Goal: Book appointment/travel/reservation

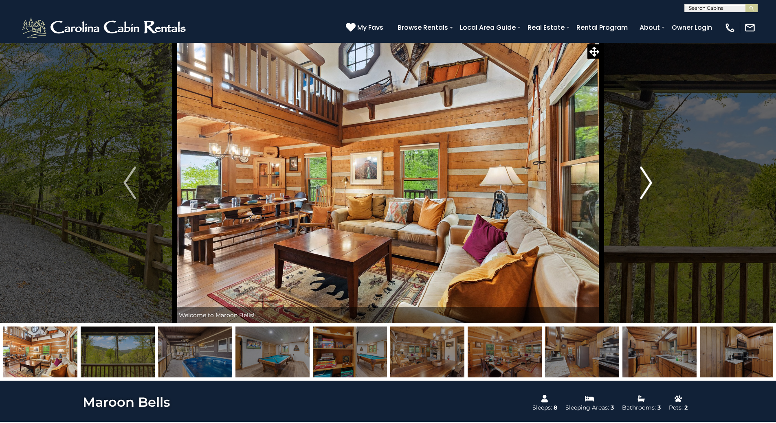
click at [650, 187] on img "Next" at bounding box center [646, 183] width 12 height 33
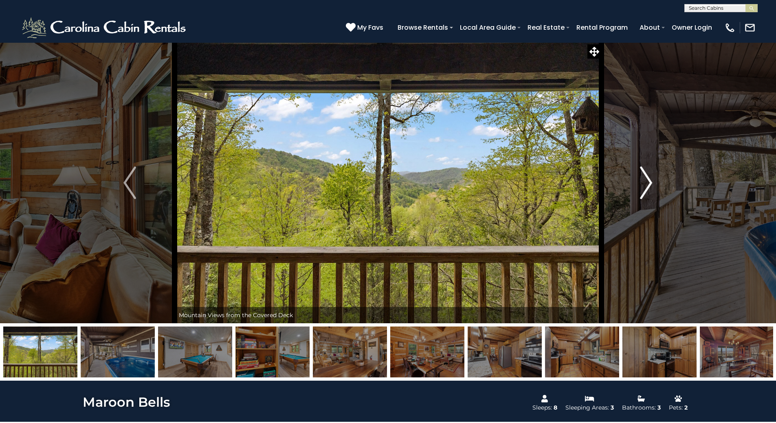
click at [644, 186] on img "Next" at bounding box center [646, 183] width 12 height 33
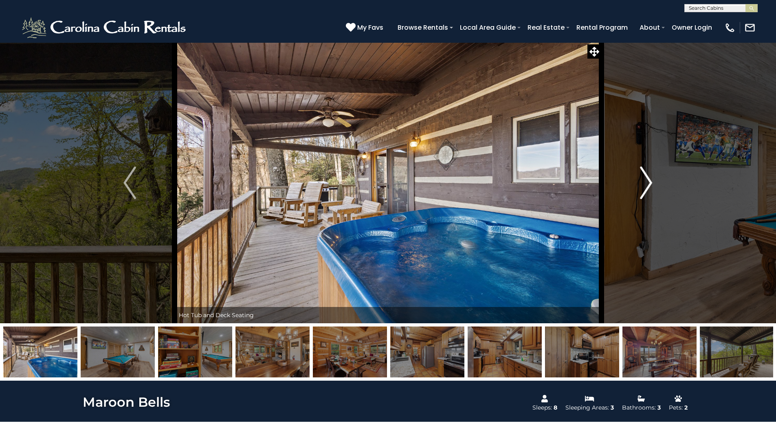
click at [644, 186] on img "Next" at bounding box center [646, 183] width 12 height 33
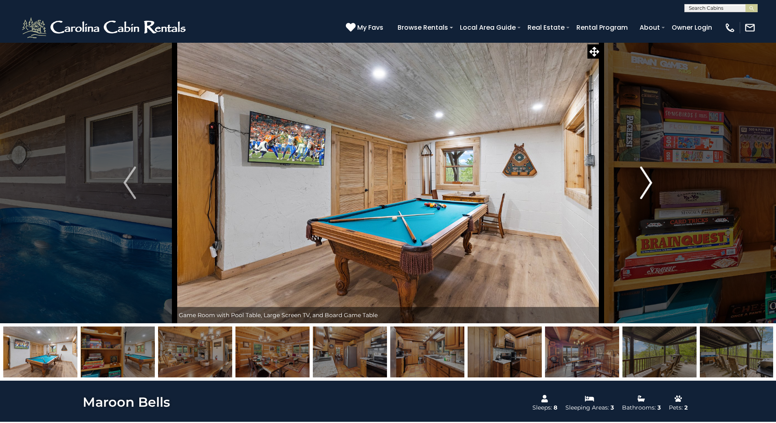
click at [644, 186] on img "Next" at bounding box center [646, 183] width 12 height 33
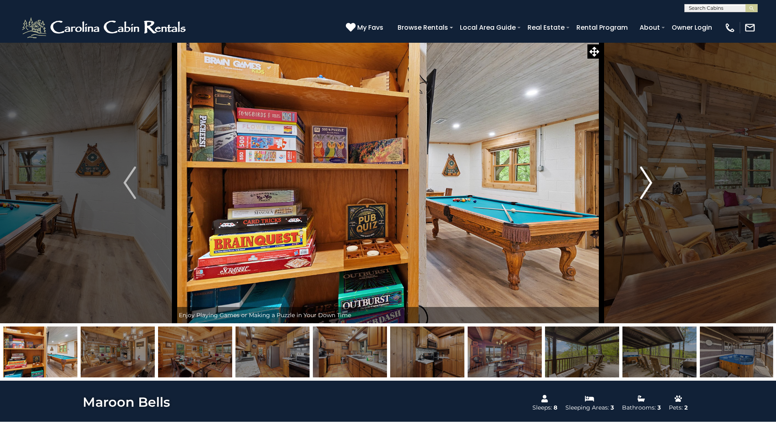
click at [644, 186] on img "Next" at bounding box center [646, 183] width 12 height 33
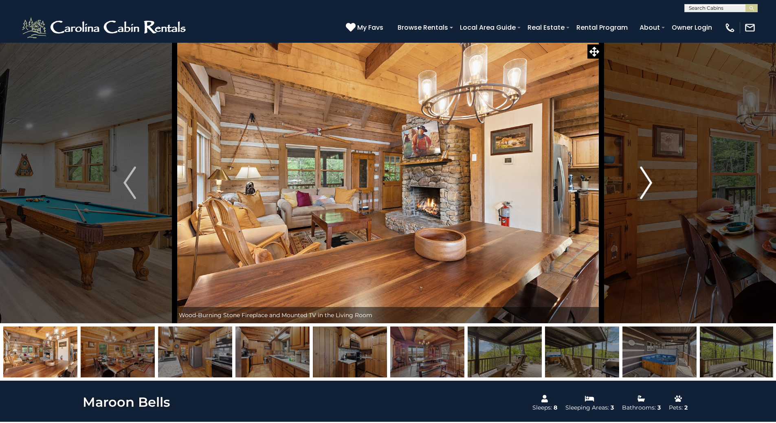
click at [644, 186] on img "Next" at bounding box center [646, 183] width 12 height 33
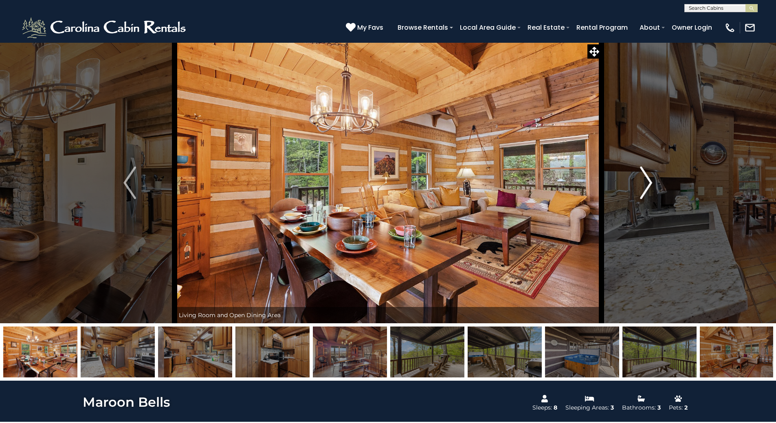
click at [644, 186] on img "Next" at bounding box center [646, 183] width 12 height 33
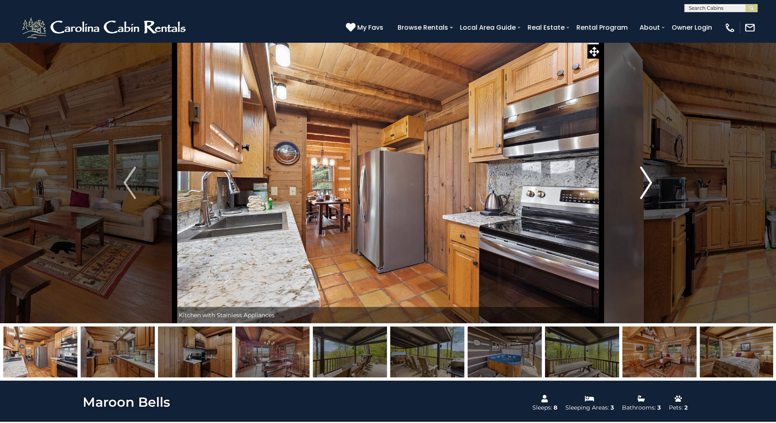
click at [644, 186] on img "Next" at bounding box center [646, 183] width 12 height 33
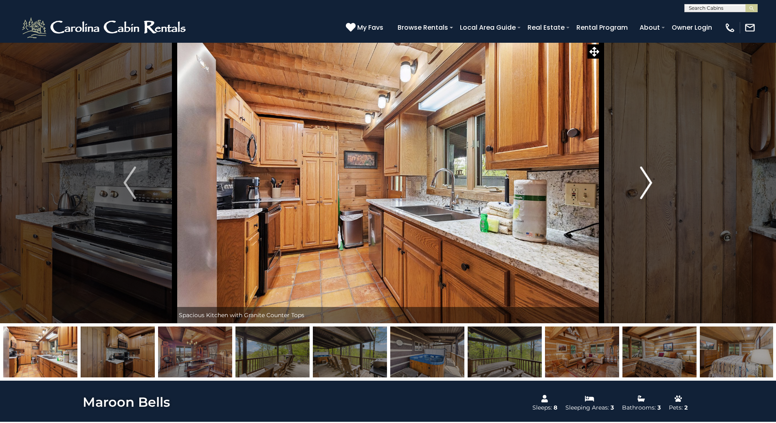
click at [644, 186] on img "Next" at bounding box center [646, 183] width 12 height 33
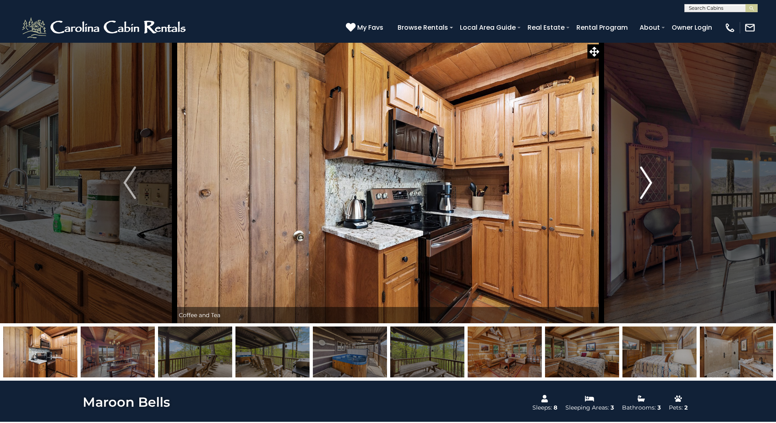
click at [644, 186] on img "Next" at bounding box center [646, 183] width 12 height 33
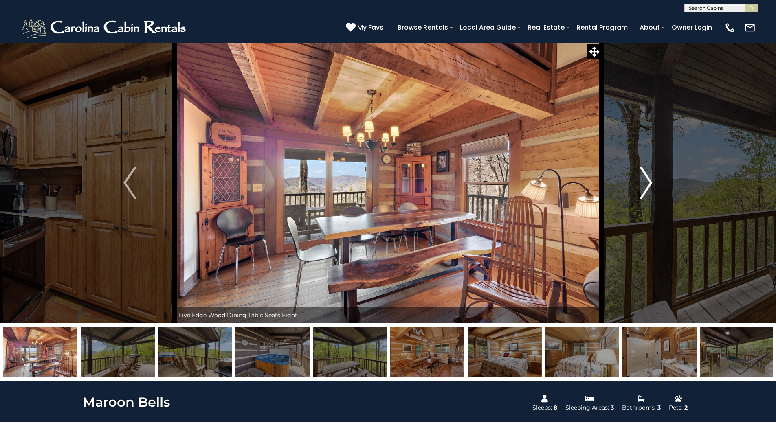
click at [644, 186] on img "Next" at bounding box center [646, 183] width 12 height 33
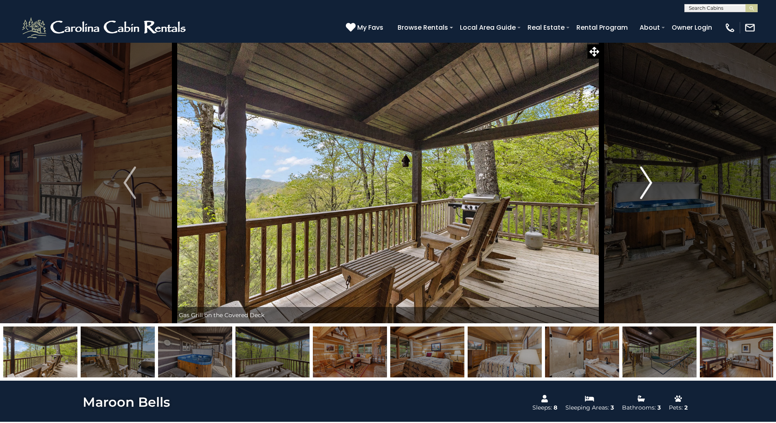
click at [644, 186] on img "Next" at bounding box center [646, 183] width 12 height 33
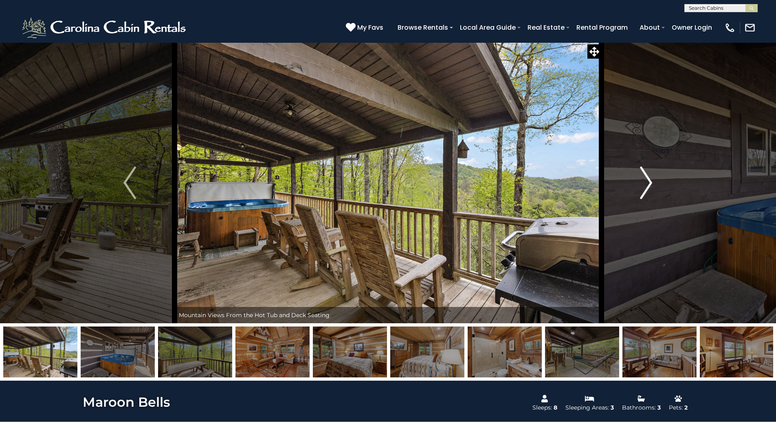
click at [644, 186] on img "Next" at bounding box center [646, 183] width 12 height 33
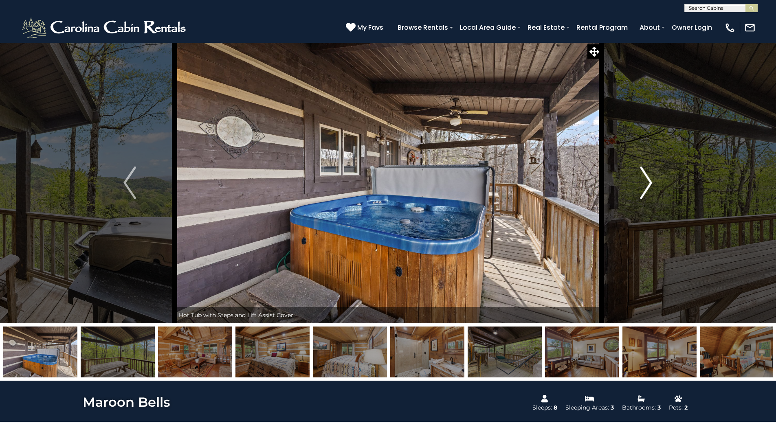
click at [644, 186] on img "Next" at bounding box center [646, 183] width 12 height 33
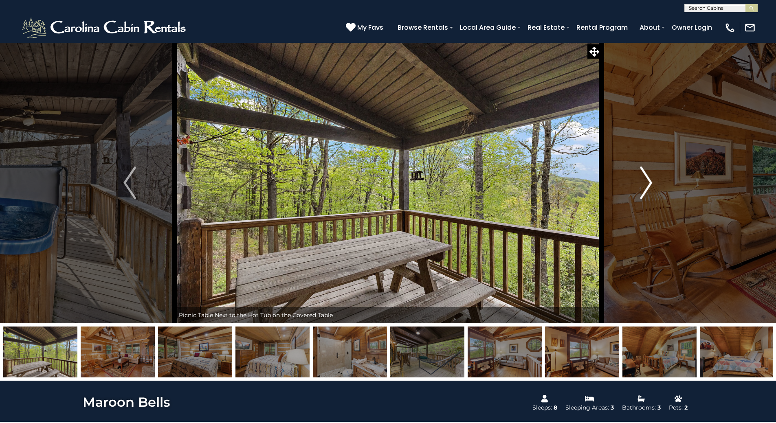
click at [644, 186] on img "Next" at bounding box center [646, 183] width 12 height 33
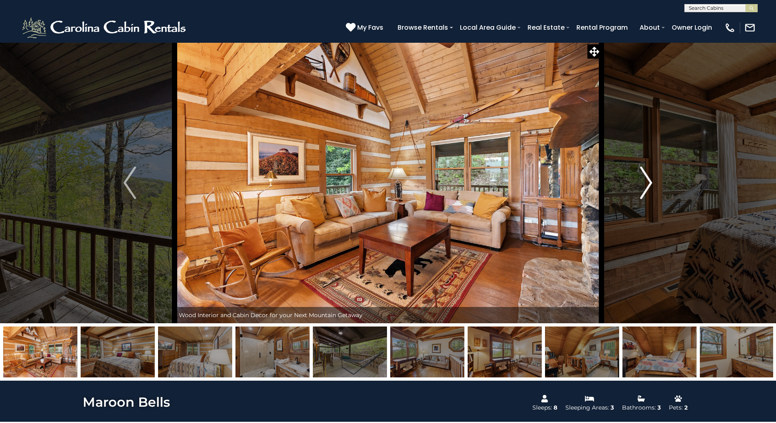
click at [644, 186] on img "Next" at bounding box center [646, 183] width 12 height 33
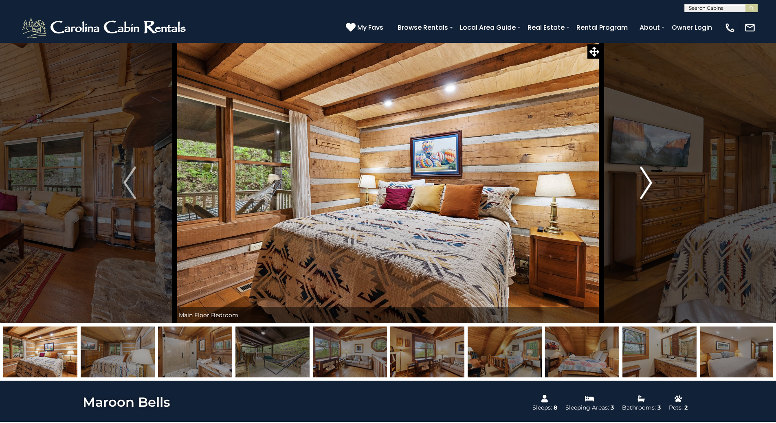
click at [644, 186] on img "Next" at bounding box center [646, 183] width 12 height 33
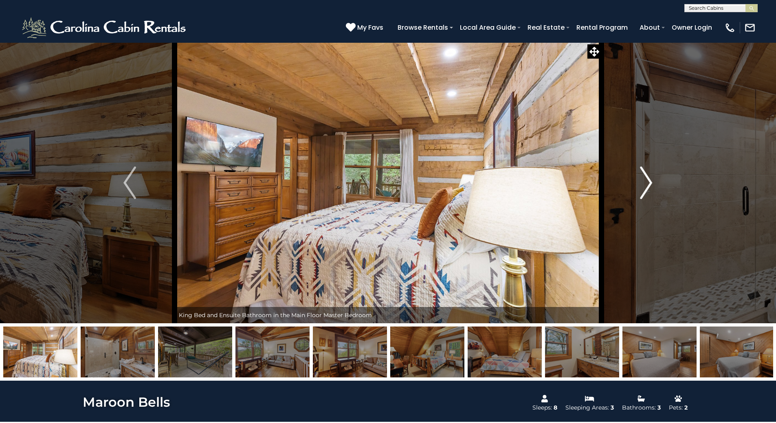
click at [644, 186] on img "Next" at bounding box center [646, 183] width 12 height 33
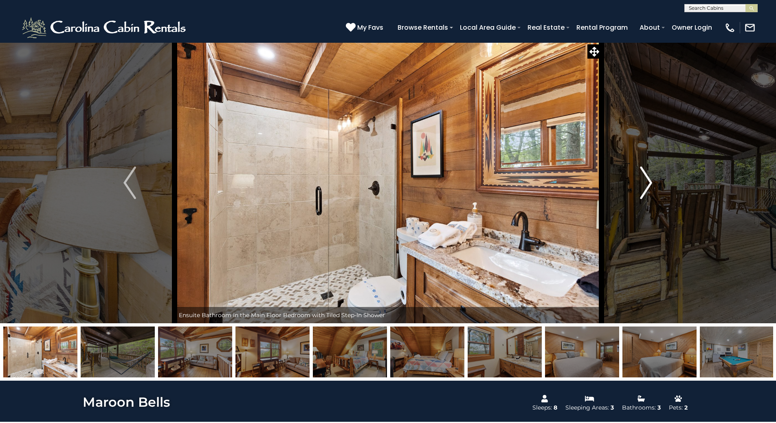
click at [644, 186] on img "Next" at bounding box center [646, 183] width 12 height 33
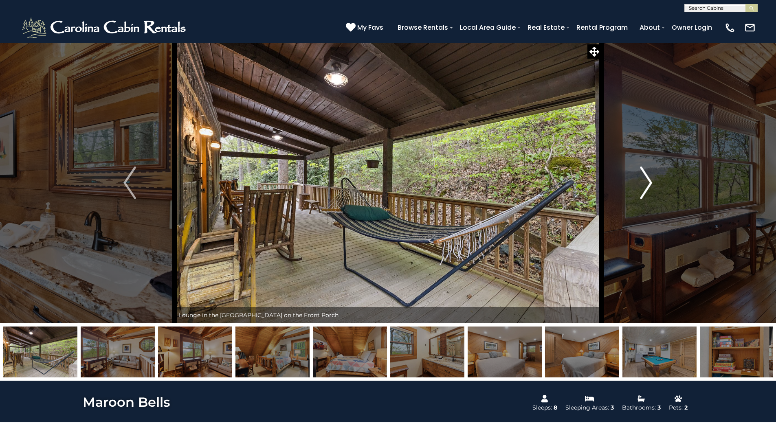
click at [644, 186] on img "Next" at bounding box center [646, 183] width 12 height 33
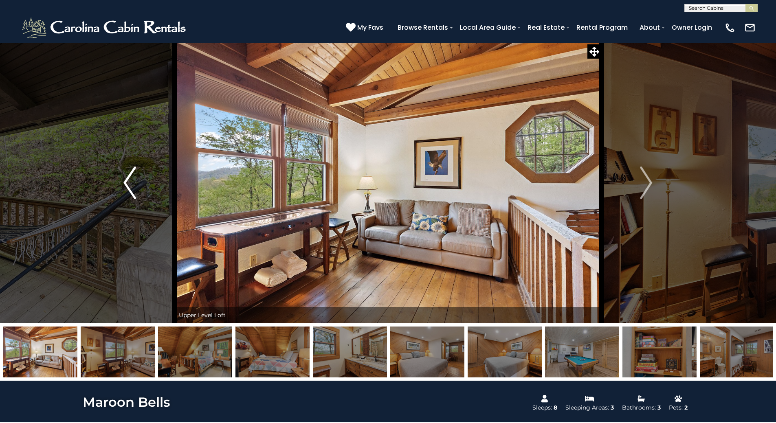
click at [127, 188] on img "Previous" at bounding box center [129, 183] width 12 height 33
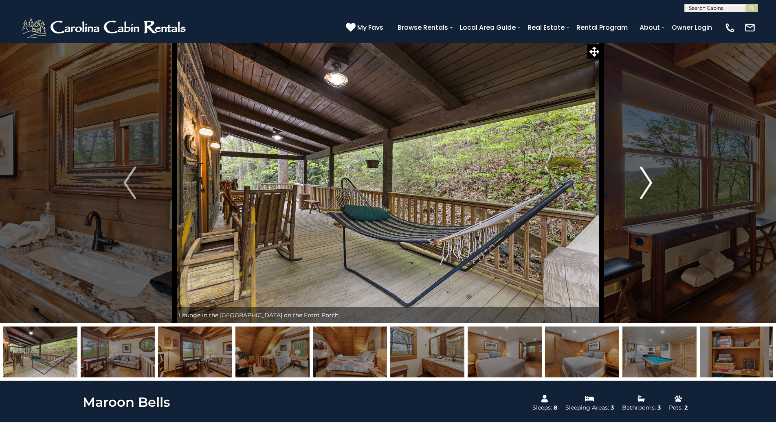
click at [648, 181] on img "Next" at bounding box center [646, 183] width 12 height 33
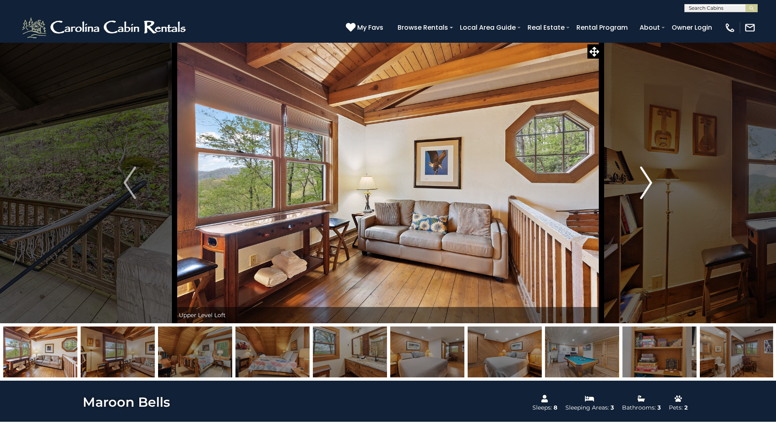
click at [646, 184] on img "Next" at bounding box center [646, 183] width 12 height 33
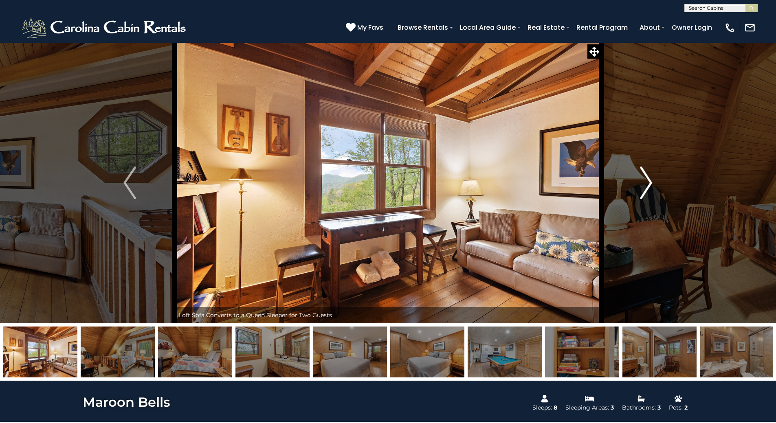
click at [646, 184] on img "Next" at bounding box center [646, 183] width 12 height 33
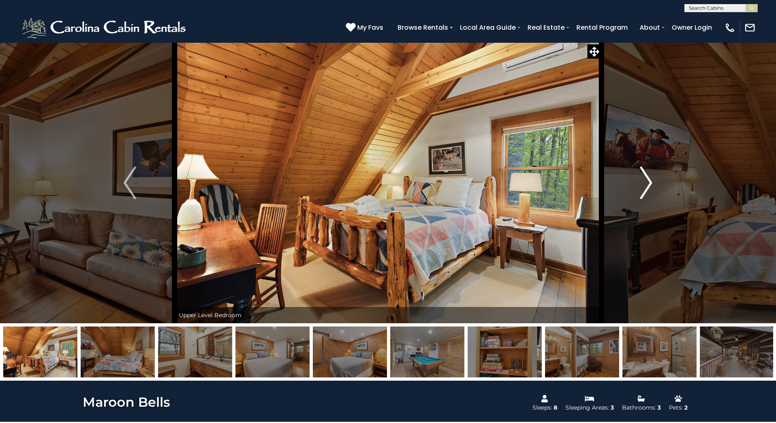
click at [646, 184] on img "Next" at bounding box center [646, 183] width 12 height 33
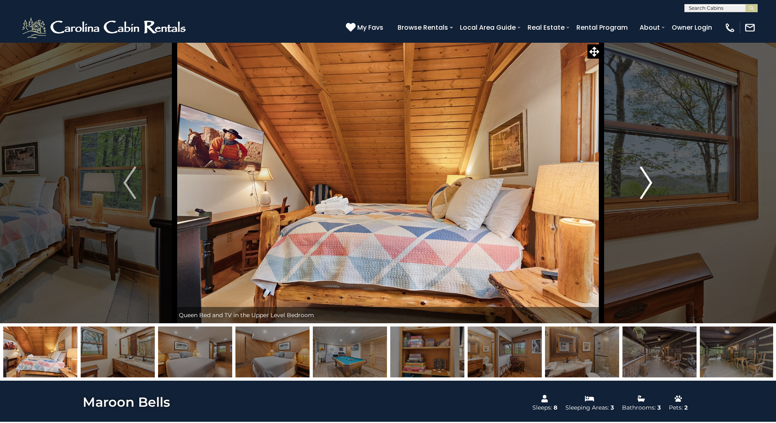
click at [646, 184] on img "Next" at bounding box center [646, 183] width 12 height 33
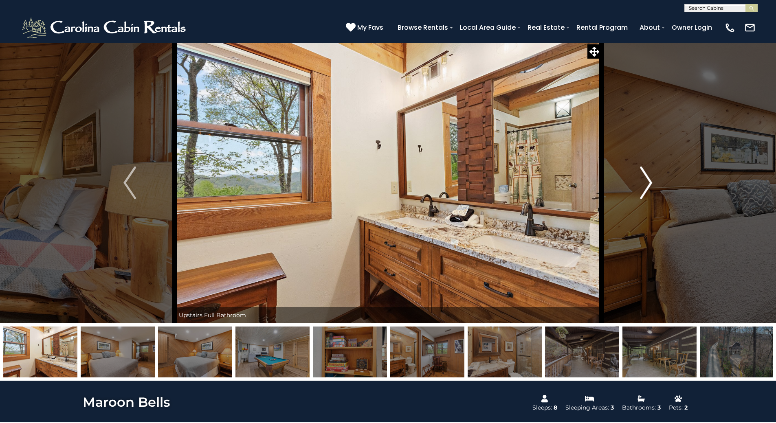
click at [646, 184] on img "Next" at bounding box center [646, 183] width 12 height 33
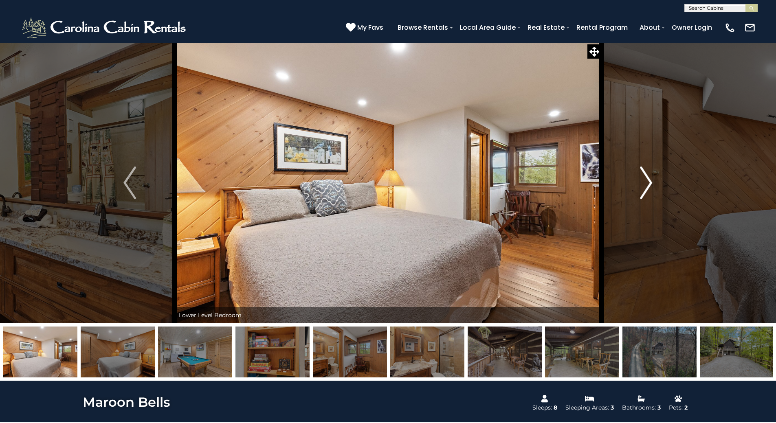
click at [646, 184] on img "Next" at bounding box center [646, 183] width 12 height 33
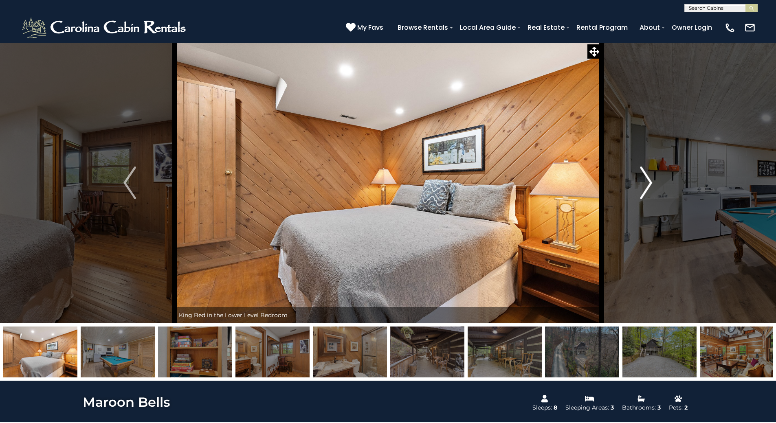
click at [646, 184] on img "Next" at bounding box center [646, 183] width 12 height 33
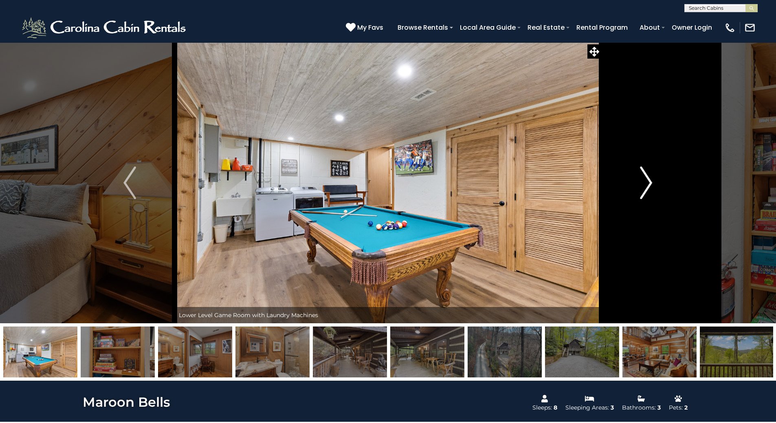
click at [646, 184] on img "Next" at bounding box center [646, 183] width 12 height 33
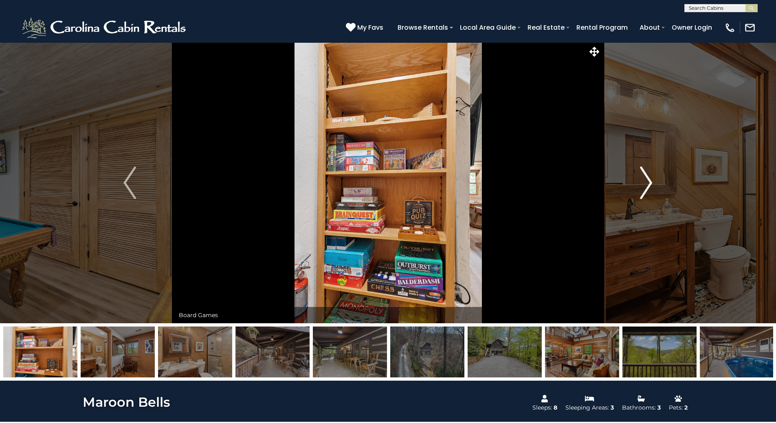
click at [646, 184] on img "Next" at bounding box center [646, 183] width 12 height 33
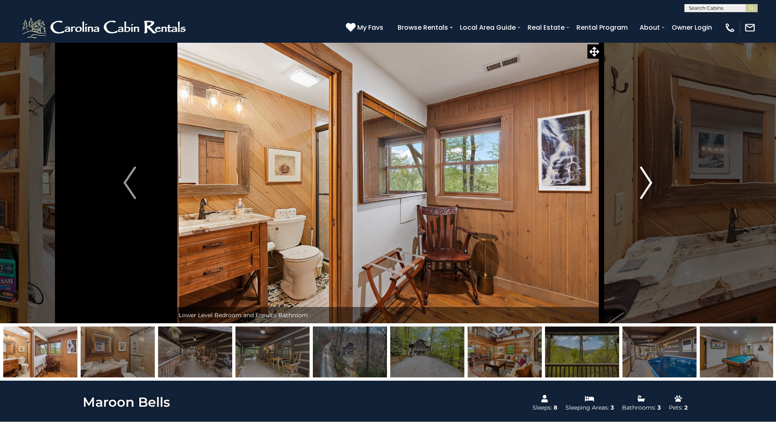
click at [646, 184] on img "Next" at bounding box center [646, 183] width 12 height 33
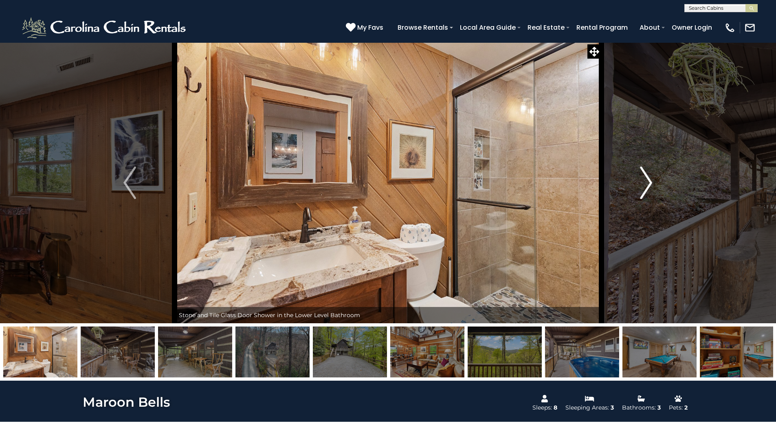
click at [646, 184] on img "Next" at bounding box center [646, 183] width 12 height 33
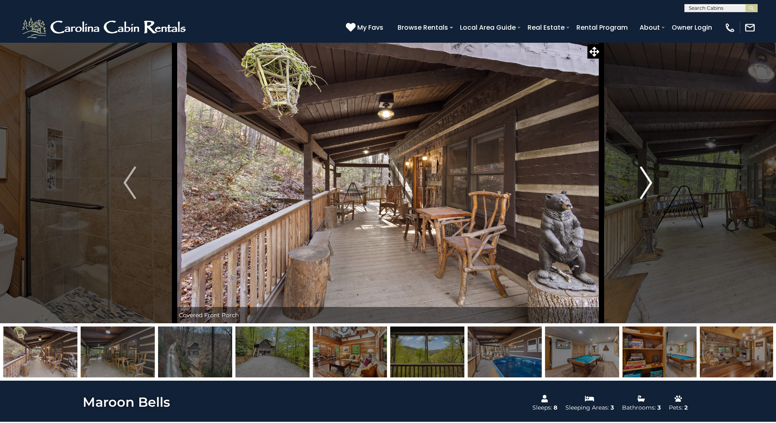
click at [646, 184] on img "Next" at bounding box center [646, 183] width 12 height 33
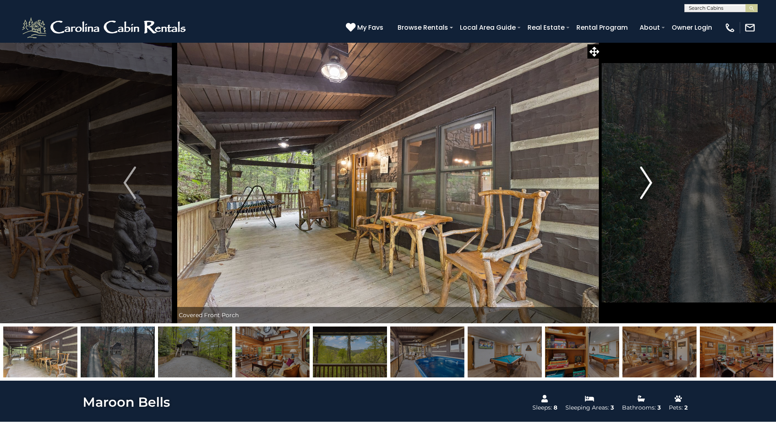
click at [646, 184] on img "Next" at bounding box center [646, 183] width 12 height 33
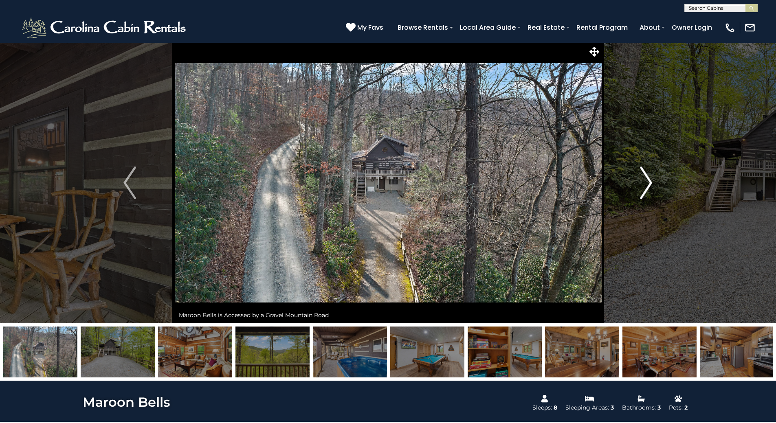
click at [646, 184] on img "Next" at bounding box center [646, 183] width 12 height 33
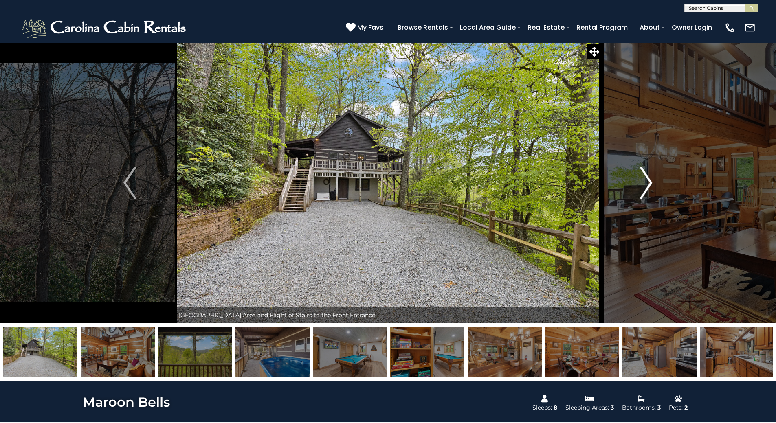
click at [646, 184] on img "Next" at bounding box center [646, 183] width 12 height 33
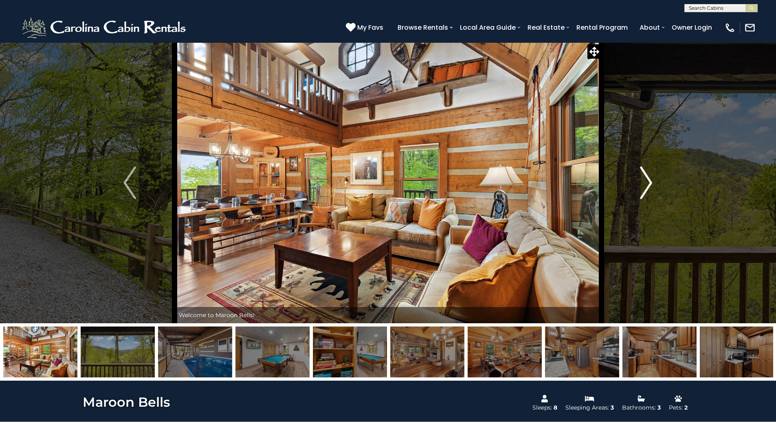
click at [646, 184] on img "Next" at bounding box center [646, 183] width 12 height 33
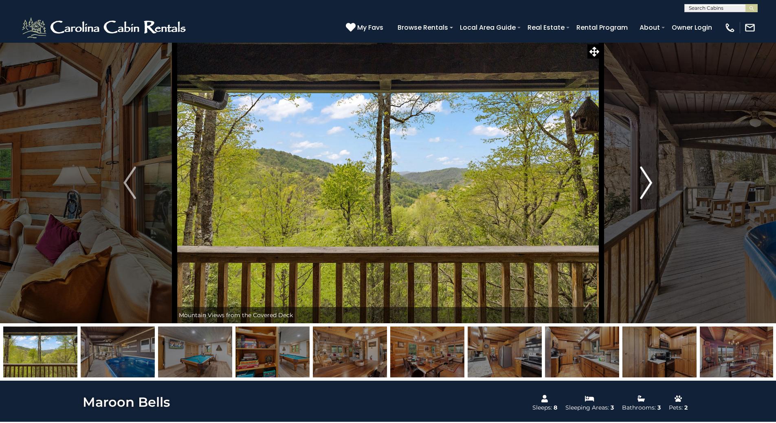
click at [649, 184] on img "Next" at bounding box center [646, 183] width 12 height 33
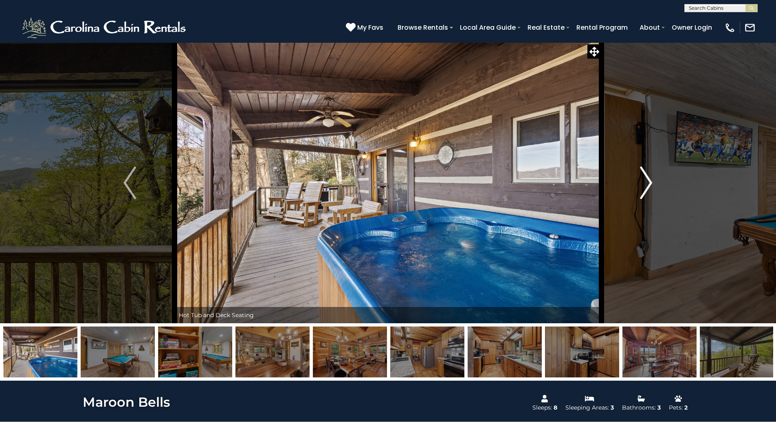
click at [649, 182] on img "Next" at bounding box center [646, 183] width 12 height 33
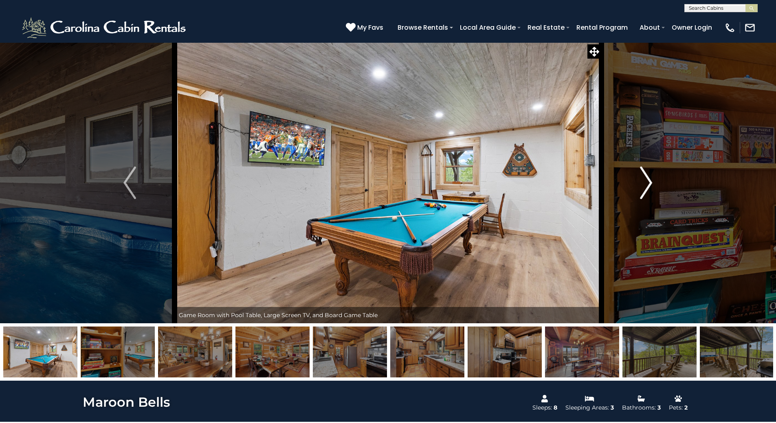
click at [649, 182] on img "Next" at bounding box center [646, 183] width 12 height 33
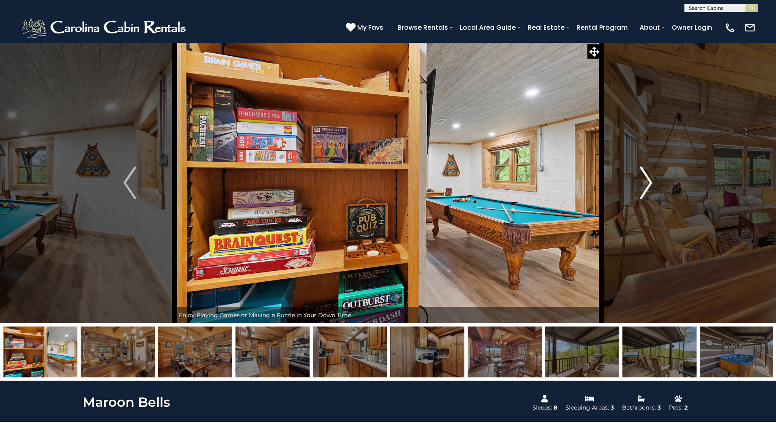
click at [649, 182] on img "Next" at bounding box center [646, 183] width 12 height 33
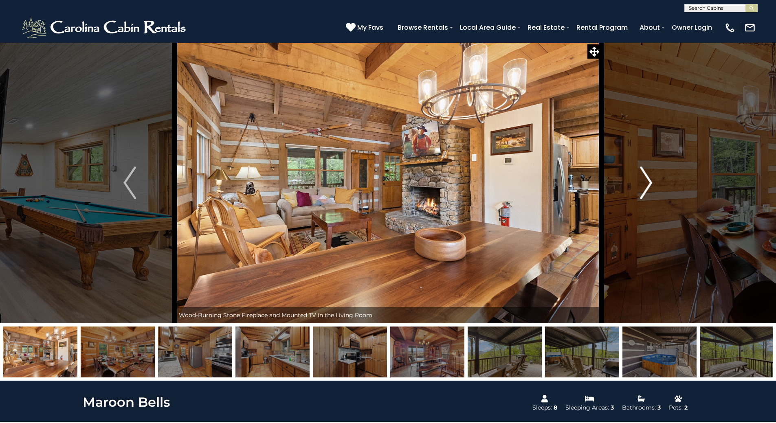
click at [649, 182] on img "Next" at bounding box center [646, 183] width 12 height 33
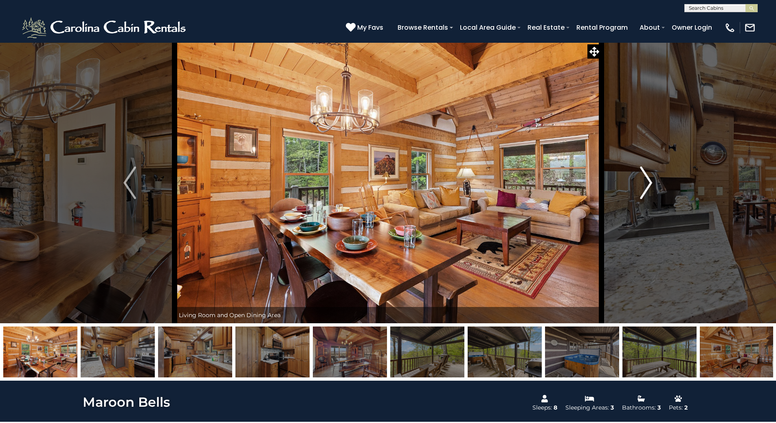
click at [646, 177] on img "Next" at bounding box center [646, 183] width 12 height 33
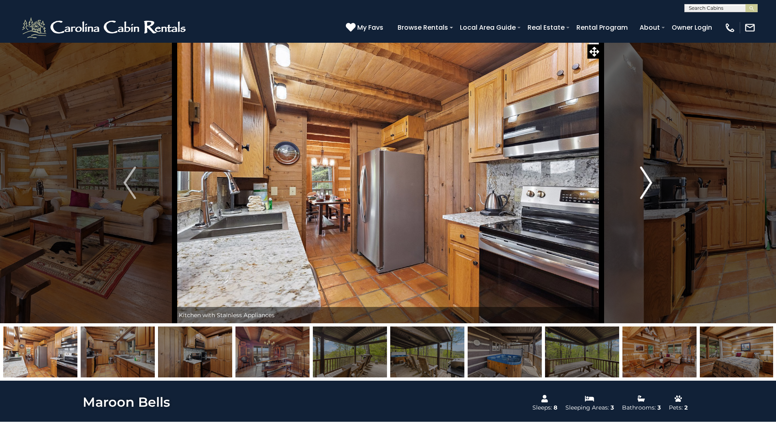
click at [646, 181] on img "Next" at bounding box center [646, 183] width 12 height 33
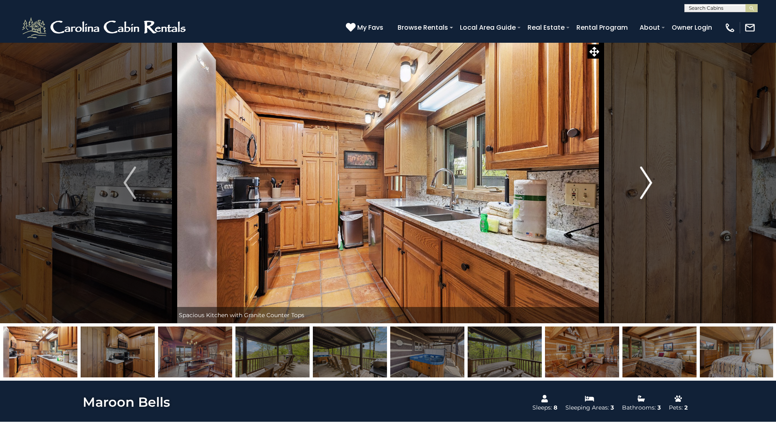
click at [646, 181] on img "Next" at bounding box center [646, 183] width 12 height 33
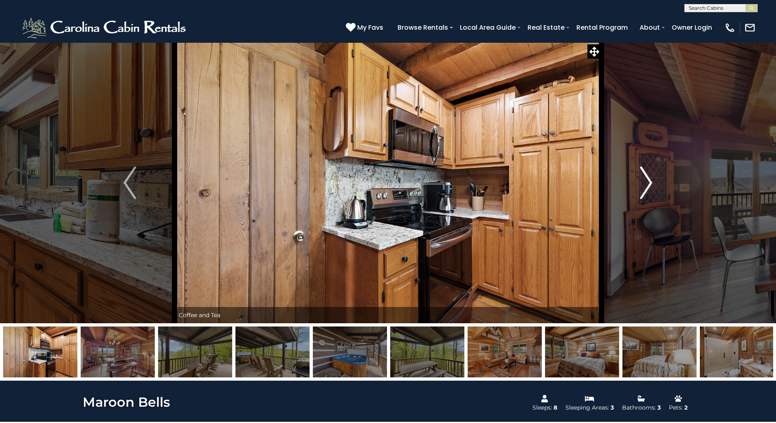
click at [646, 181] on img "Next" at bounding box center [646, 183] width 12 height 33
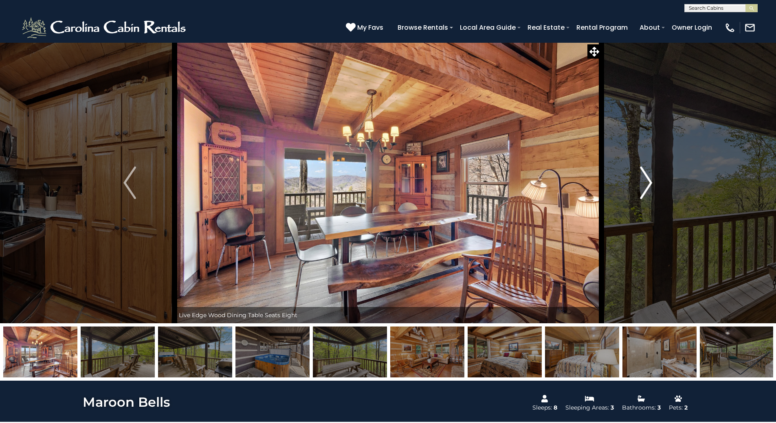
click at [646, 181] on img "Next" at bounding box center [646, 183] width 12 height 33
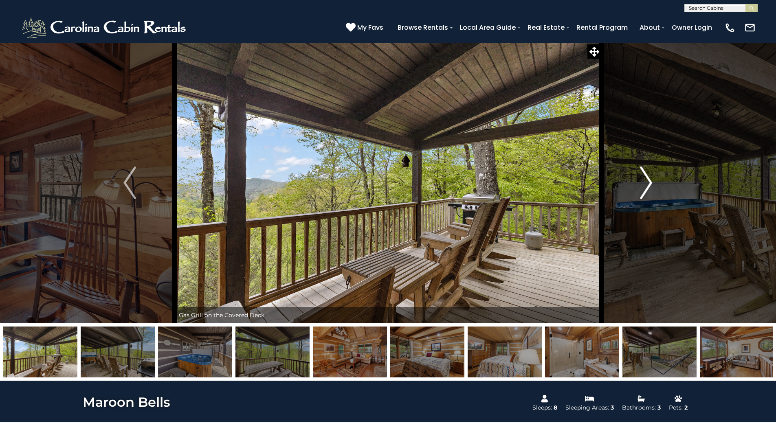
click at [646, 181] on img "Next" at bounding box center [646, 183] width 12 height 33
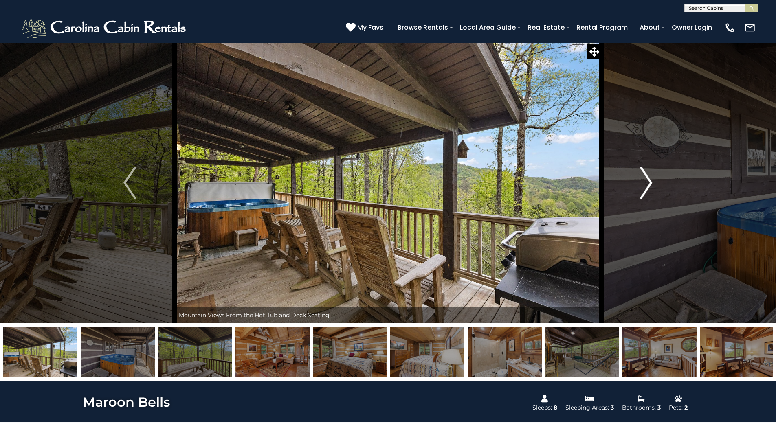
click at [646, 181] on img "Next" at bounding box center [646, 183] width 12 height 33
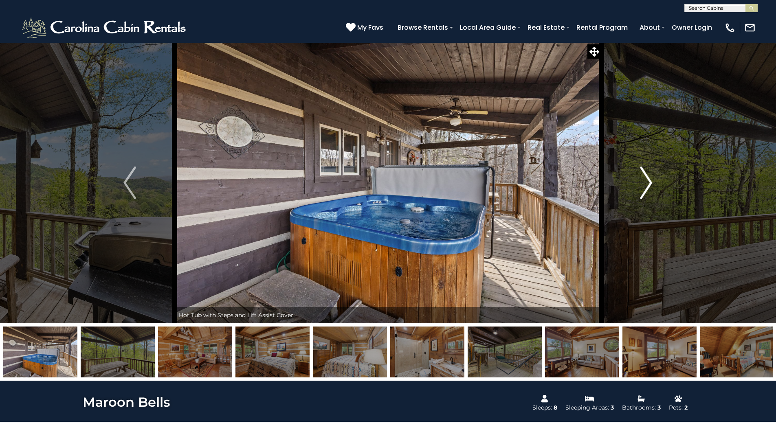
click at [646, 181] on img "Next" at bounding box center [646, 183] width 12 height 33
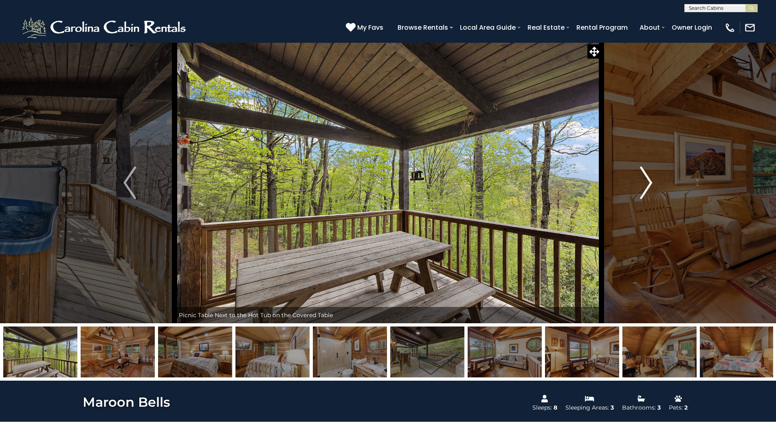
click at [646, 181] on img "Next" at bounding box center [646, 183] width 12 height 33
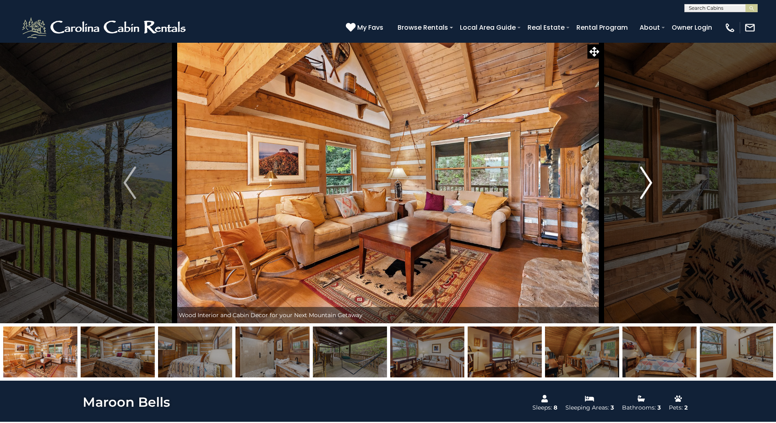
click at [646, 181] on img "Next" at bounding box center [646, 183] width 12 height 33
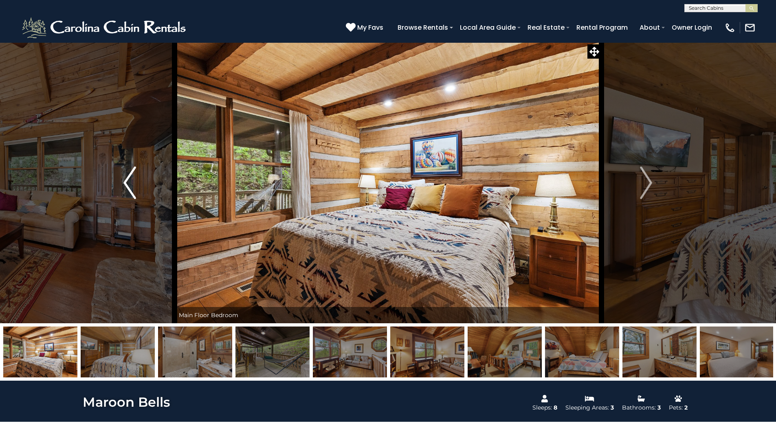
click at [132, 192] on img "Previous" at bounding box center [129, 183] width 12 height 33
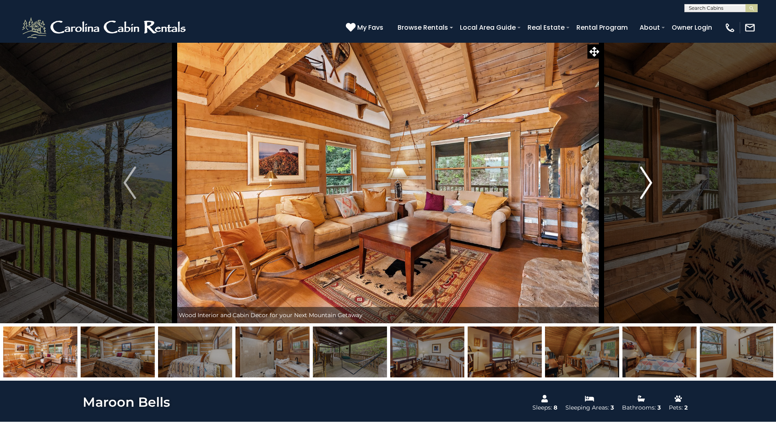
click at [644, 178] on img "Next" at bounding box center [646, 183] width 12 height 33
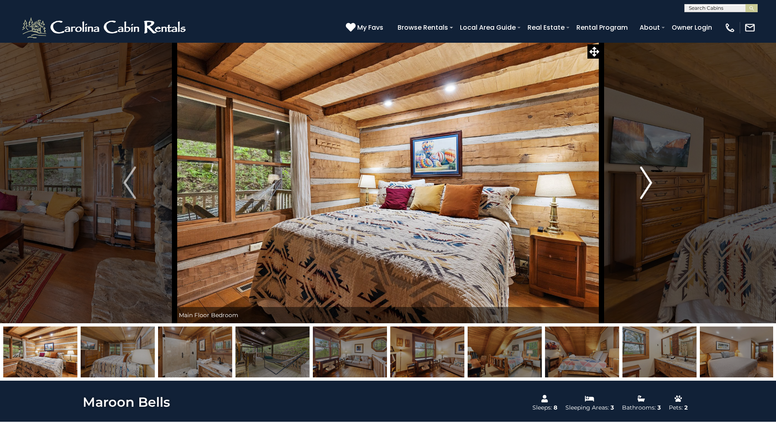
click at [644, 178] on img "Next" at bounding box center [646, 183] width 12 height 33
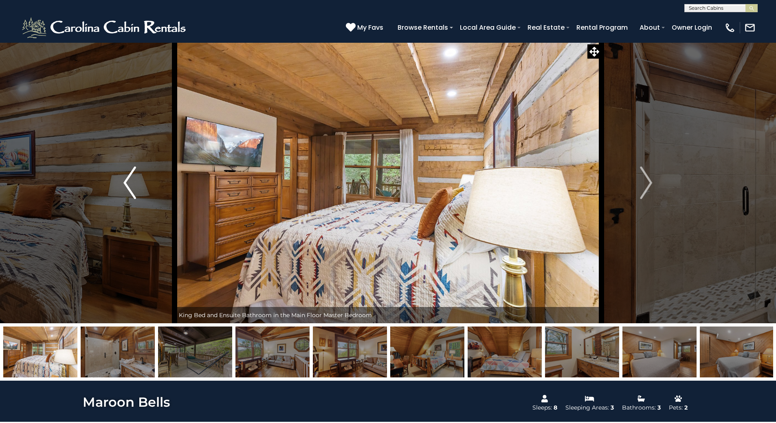
click at [129, 185] on img "Previous" at bounding box center [129, 183] width 12 height 33
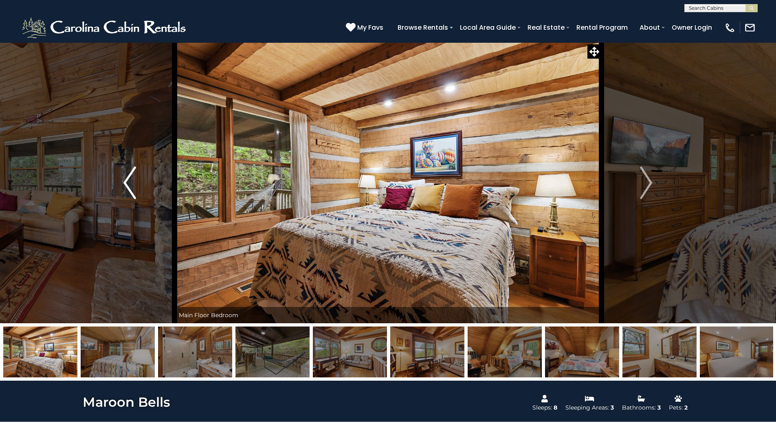
click at [131, 185] on img "Previous" at bounding box center [129, 183] width 12 height 33
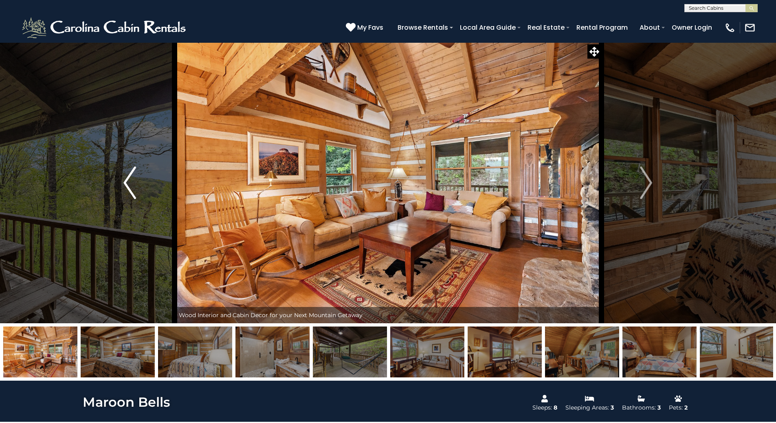
click at [131, 185] on img "Previous" at bounding box center [129, 183] width 12 height 33
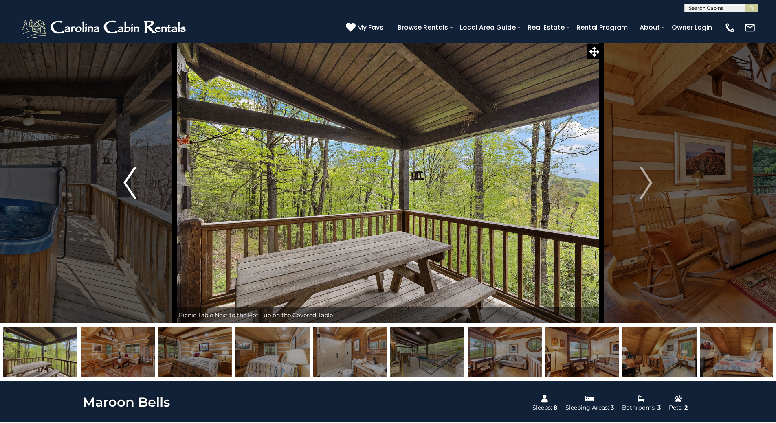
click at [131, 185] on img "Previous" at bounding box center [129, 183] width 12 height 33
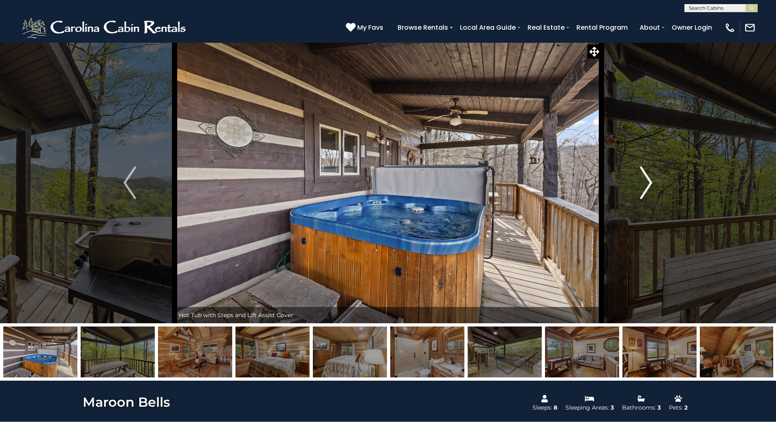
click at [644, 184] on img "Next" at bounding box center [646, 183] width 12 height 33
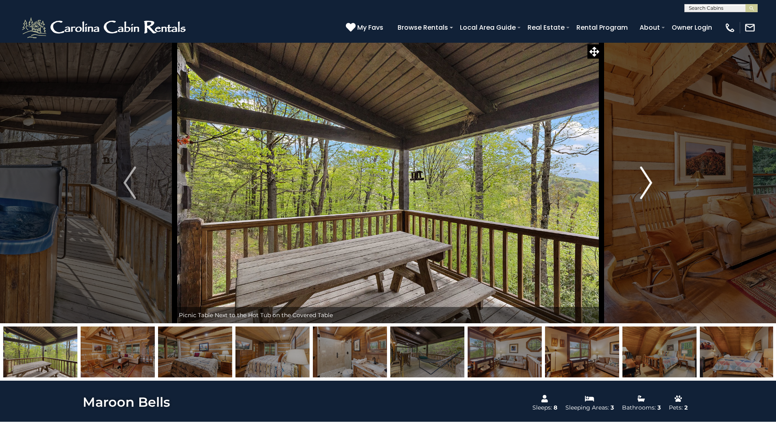
click at [644, 184] on img "Next" at bounding box center [646, 183] width 12 height 33
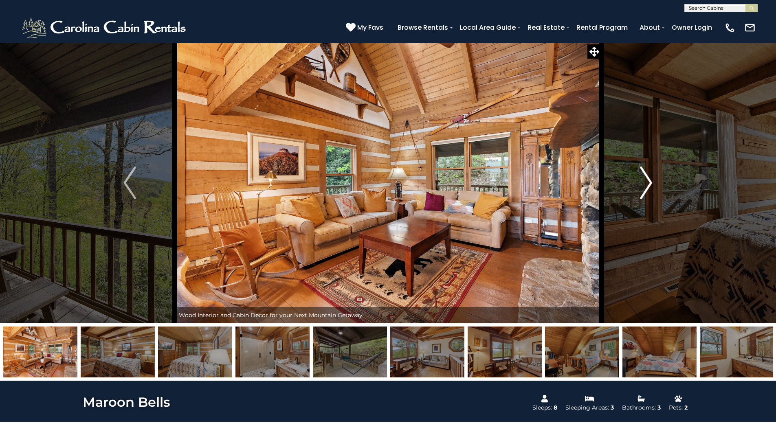
click at [644, 184] on img "Next" at bounding box center [646, 183] width 12 height 33
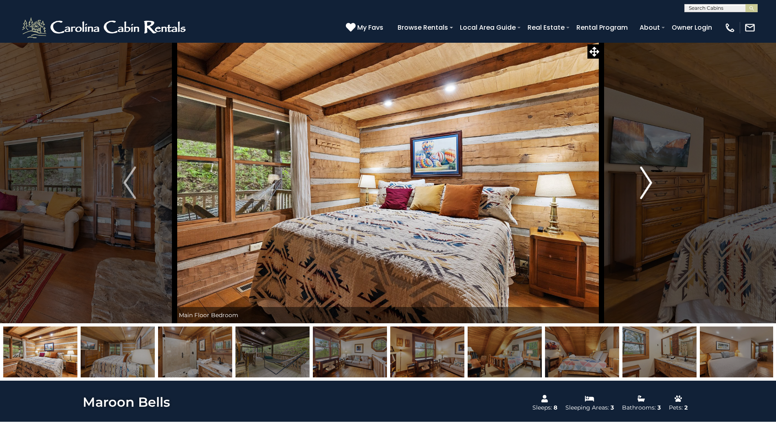
click at [644, 184] on img "Next" at bounding box center [646, 183] width 12 height 33
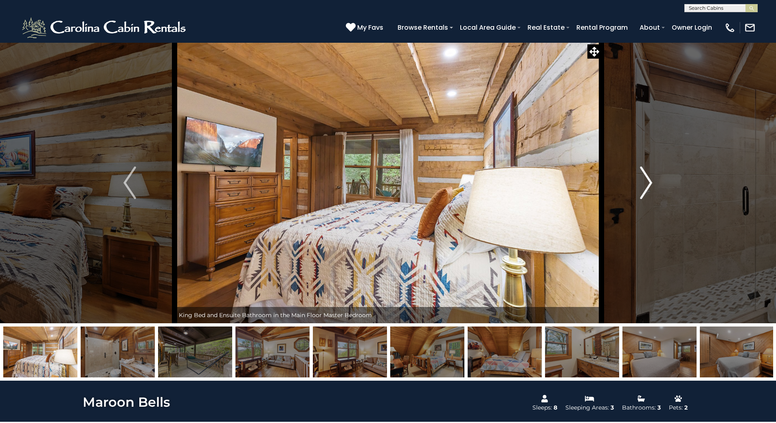
click at [644, 184] on img "Next" at bounding box center [646, 183] width 12 height 33
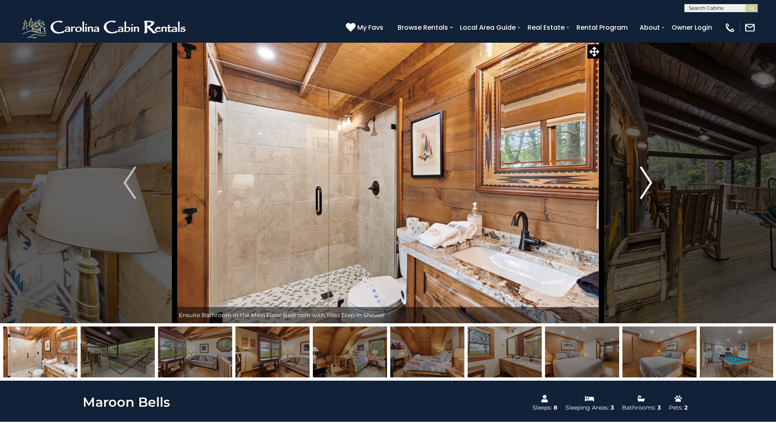
click at [644, 184] on img "Next" at bounding box center [646, 183] width 12 height 33
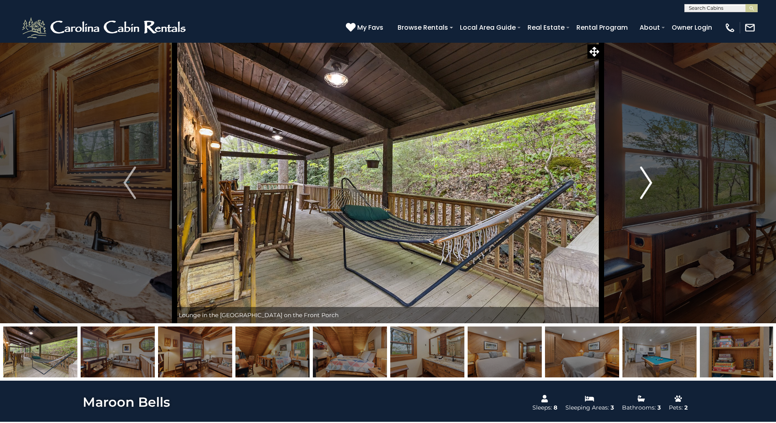
click at [644, 184] on img "Next" at bounding box center [646, 183] width 12 height 33
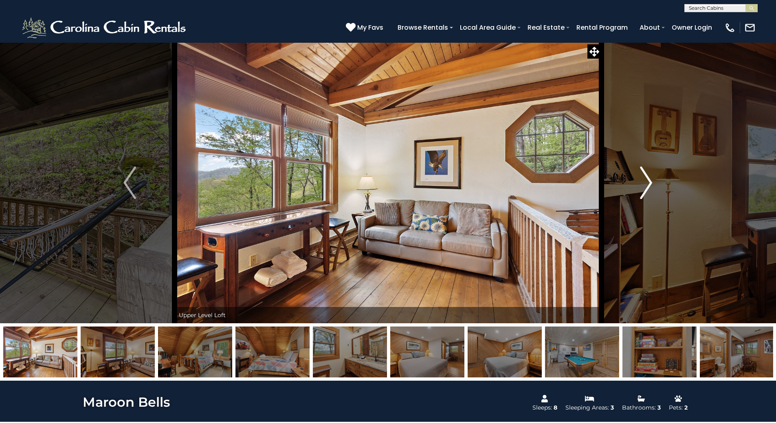
click at [644, 184] on img "Next" at bounding box center [646, 183] width 12 height 33
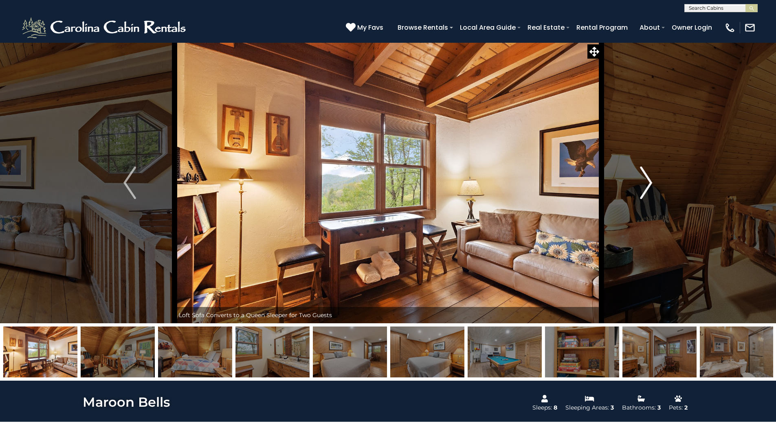
click at [644, 184] on img "Next" at bounding box center [646, 183] width 12 height 33
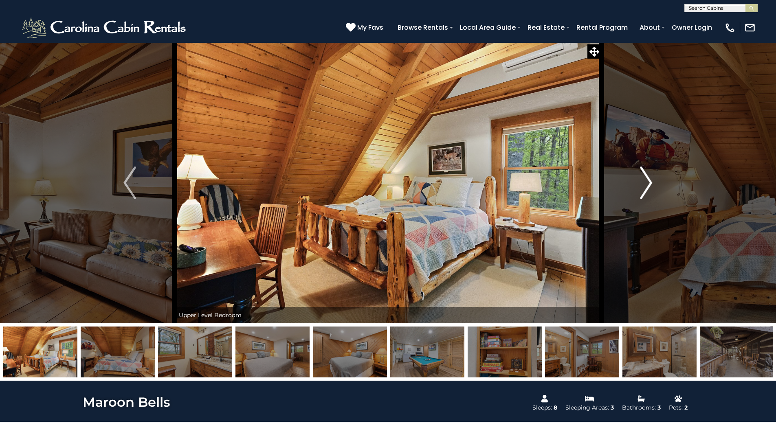
click at [647, 184] on img "Next" at bounding box center [646, 183] width 12 height 33
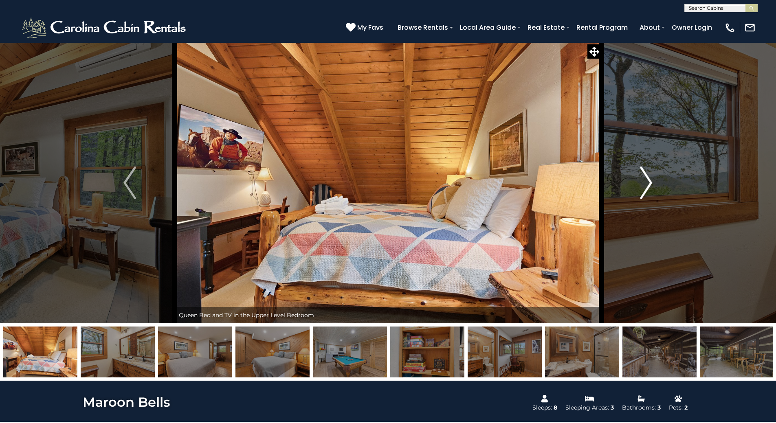
click at [647, 184] on img "Next" at bounding box center [646, 183] width 12 height 33
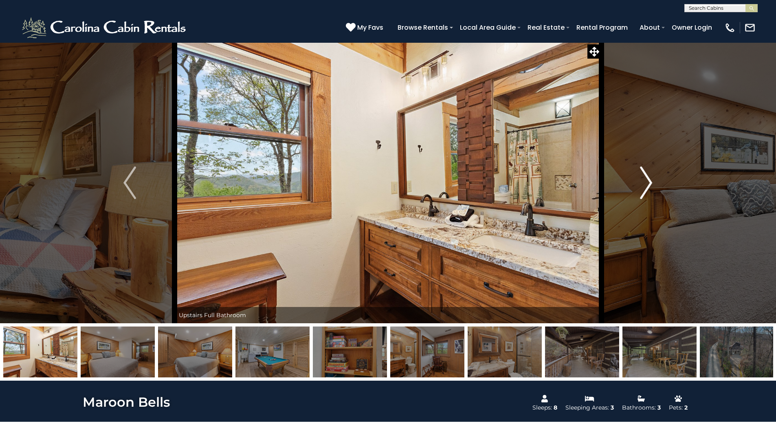
click at [647, 184] on img "Next" at bounding box center [646, 183] width 12 height 33
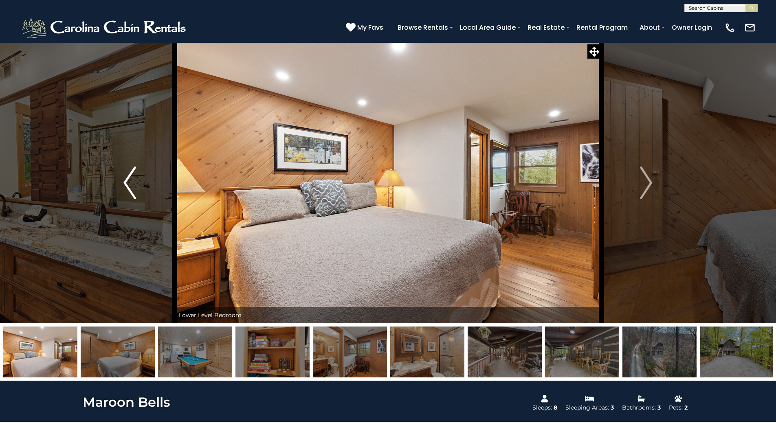
click at [130, 187] on img "Previous" at bounding box center [129, 183] width 12 height 33
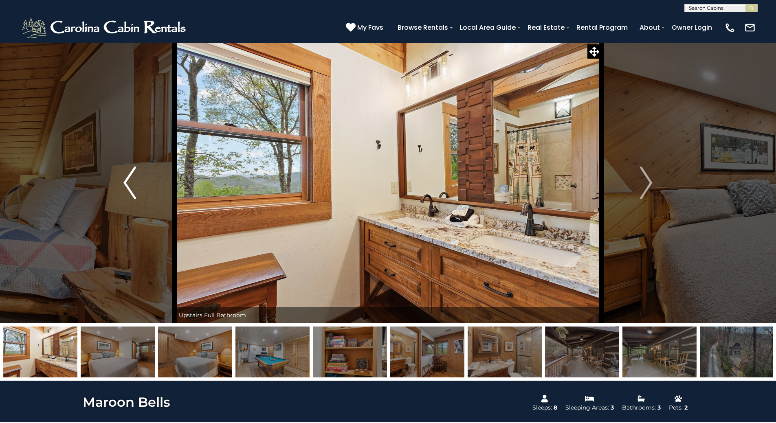
click at [130, 187] on img "Previous" at bounding box center [129, 183] width 12 height 33
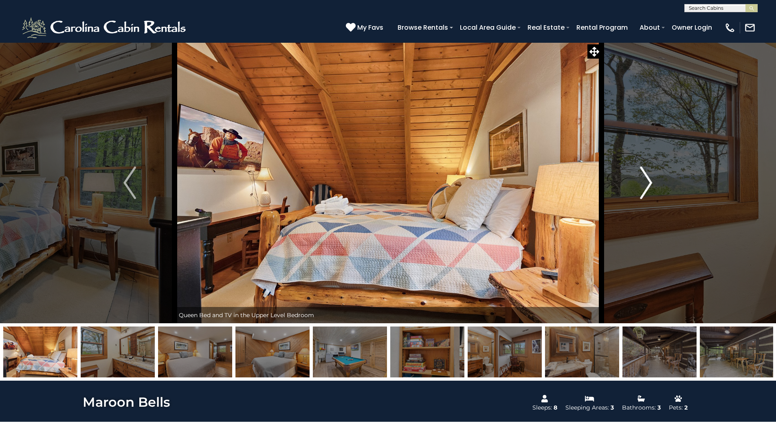
click at [646, 181] on img "Next" at bounding box center [646, 183] width 12 height 33
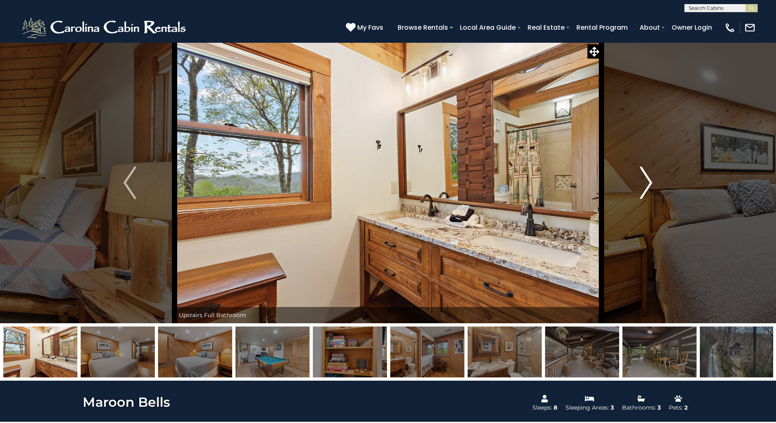
click at [646, 181] on img "Next" at bounding box center [646, 183] width 12 height 33
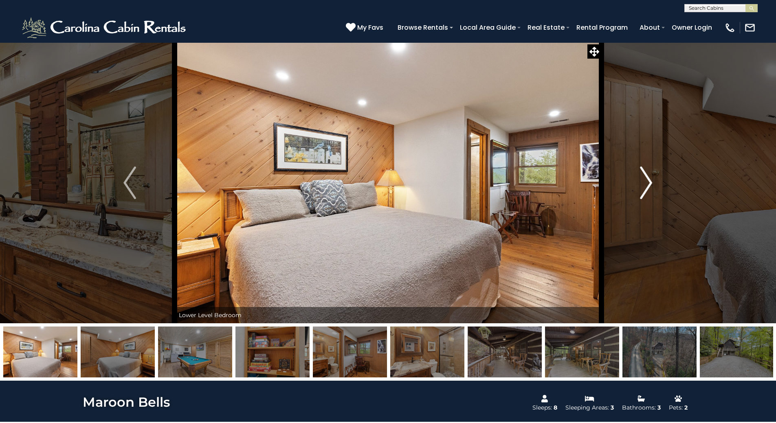
click at [646, 181] on img "Next" at bounding box center [646, 183] width 12 height 33
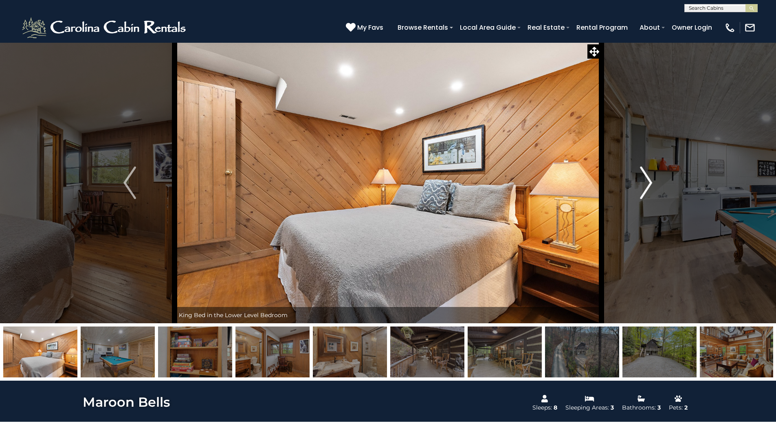
click at [646, 181] on img "Next" at bounding box center [646, 183] width 12 height 33
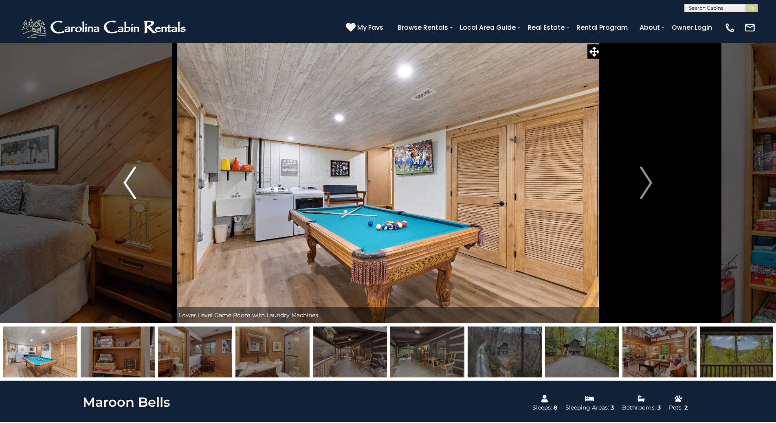
click at [131, 180] on img "Previous" at bounding box center [129, 183] width 12 height 33
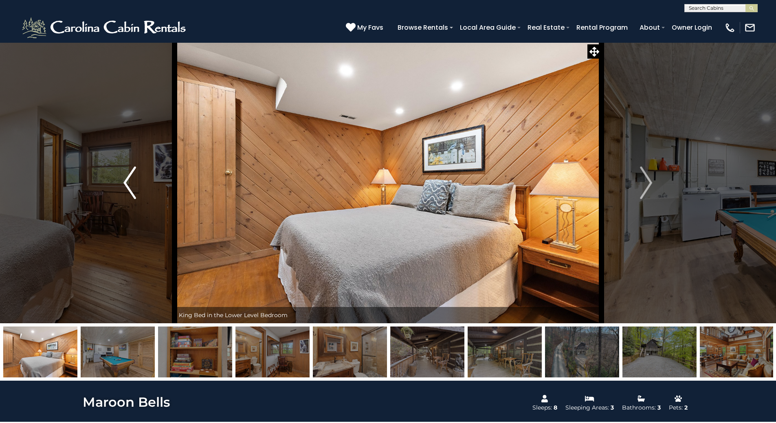
click at [131, 180] on img "Previous" at bounding box center [129, 183] width 12 height 33
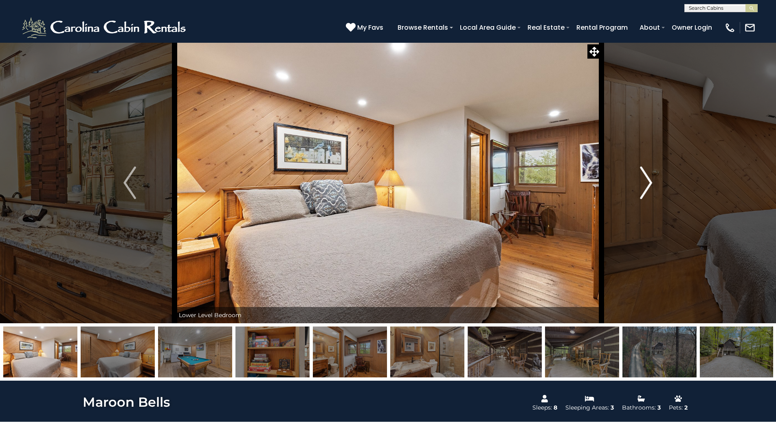
click at [652, 182] on img "Next" at bounding box center [646, 183] width 12 height 33
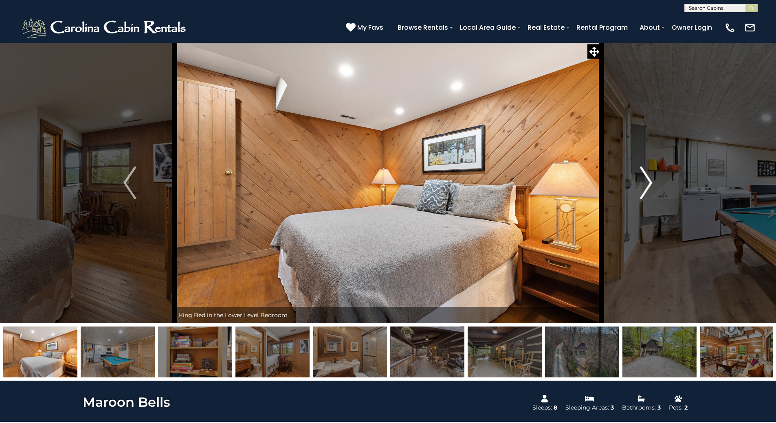
click at [652, 182] on img "Next" at bounding box center [646, 183] width 12 height 33
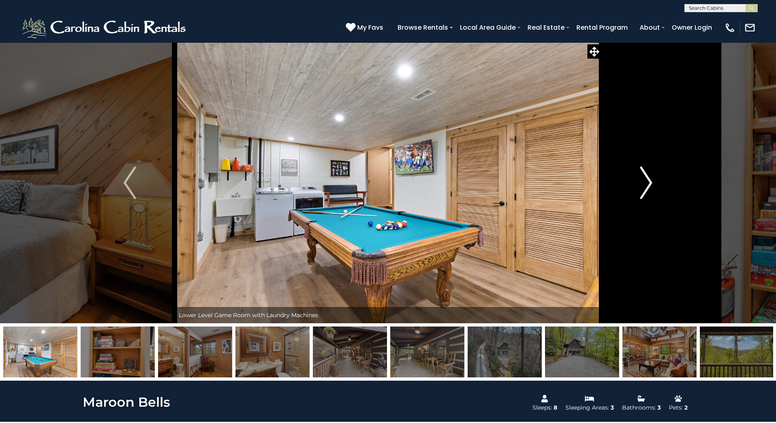
click at [652, 182] on img "Next" at bounding box center [646, 183] width 12 height 33
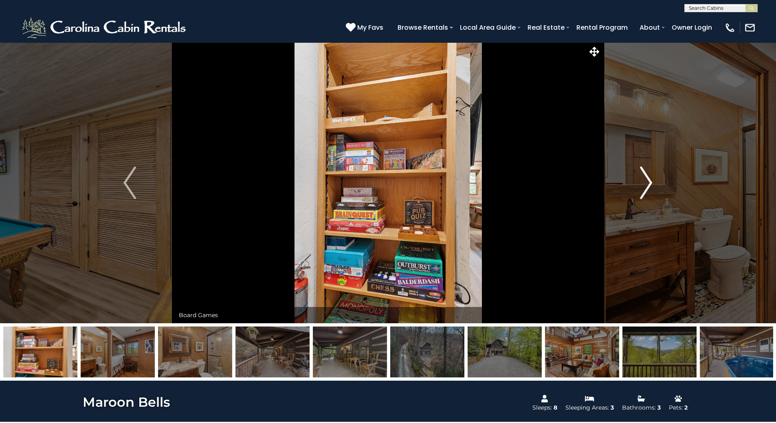
click at [652, 182] on img "Next" at bounding box center [646, 183] width 12 height 33
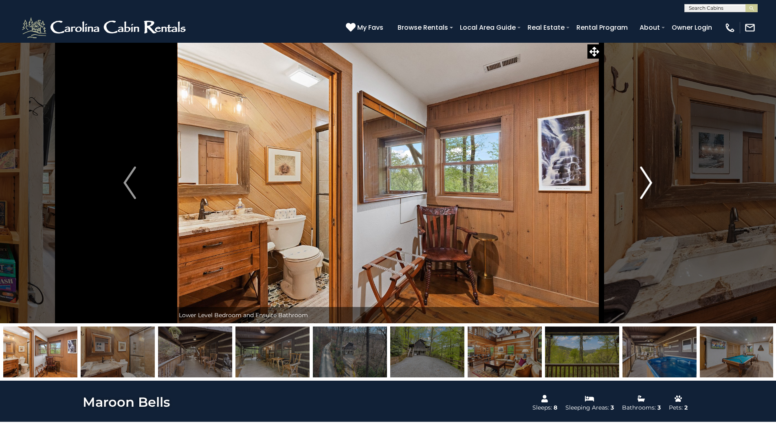
click at [646, 183] on img "Next" at bounding box center [646, 183] width 12 height 33
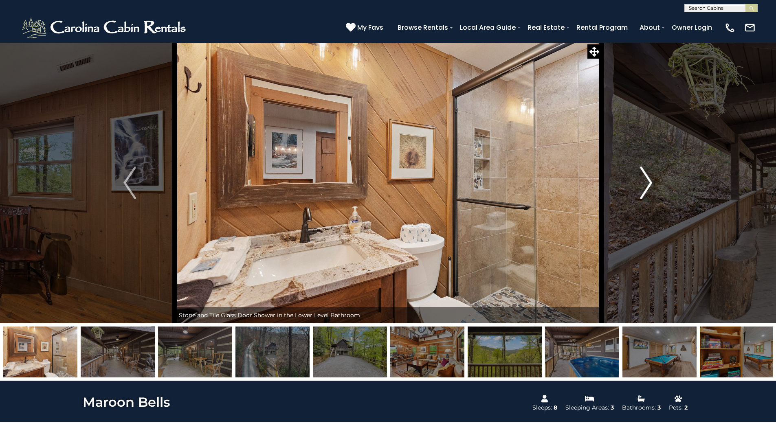
click at [646, 183] on img "Next" at bounding box center [646, 183] width 12 height 33
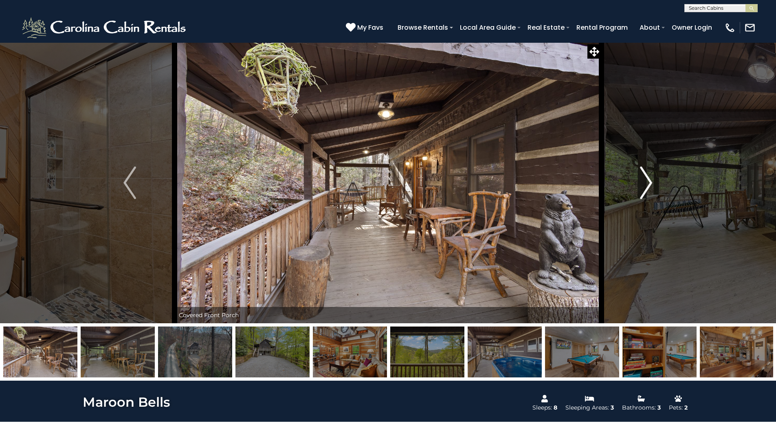
click at [646, 183] on img "Next" at bounding box center [646, 183] width 12 height 33
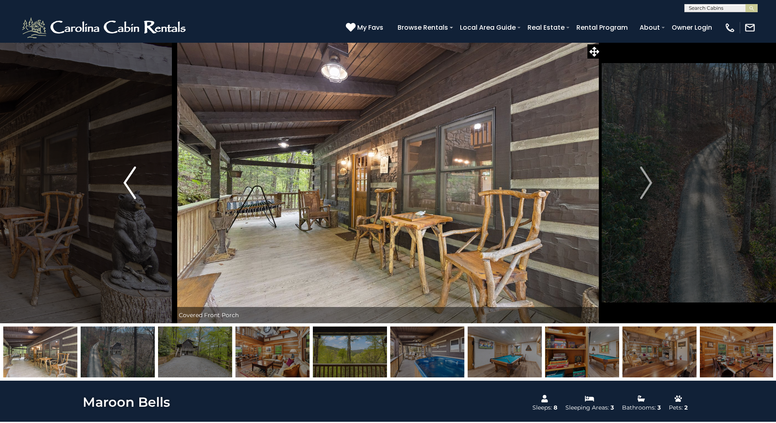
click at [126, 184] on img "Previous" at bounding box center [129, 183] width 12 height 33
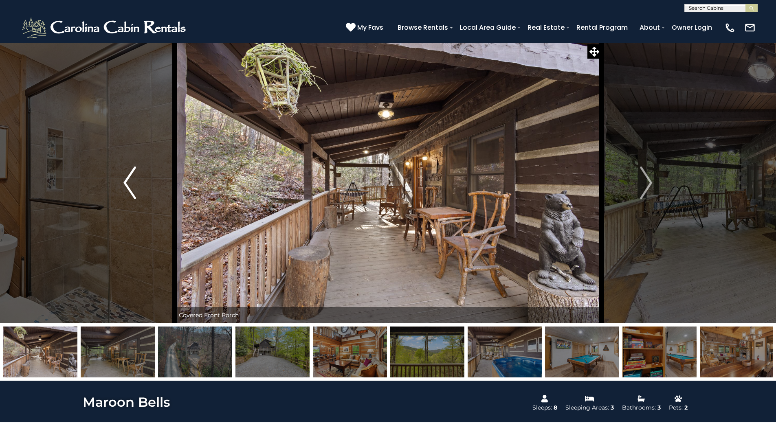
click at [126, 184] on img "Previous" at bounding box center [129, 183] width 12 height 33
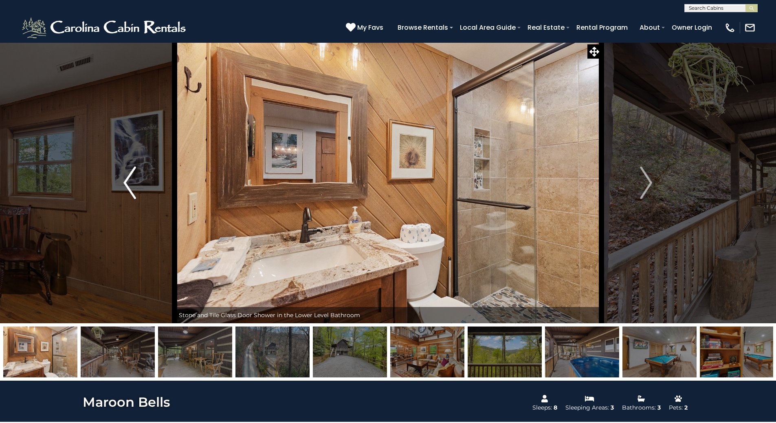
click at [126, 184] on img "Previous" at bounding box center [129, 183] width 12 height 33
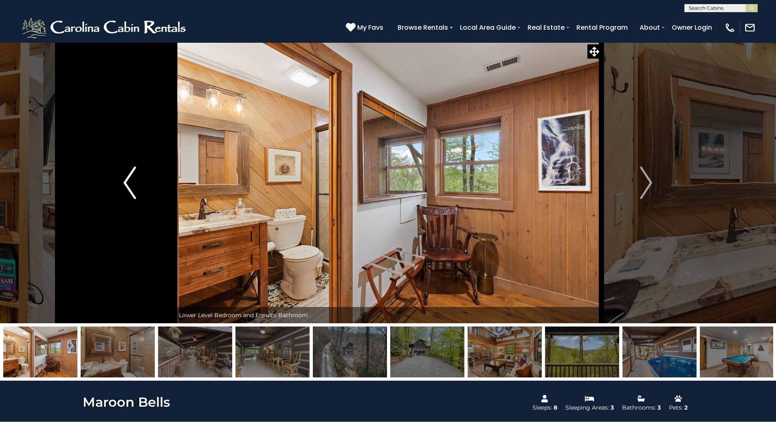
click at [126, 184] on img "Previous" at bounding box center [129, 183] width 12 height 33
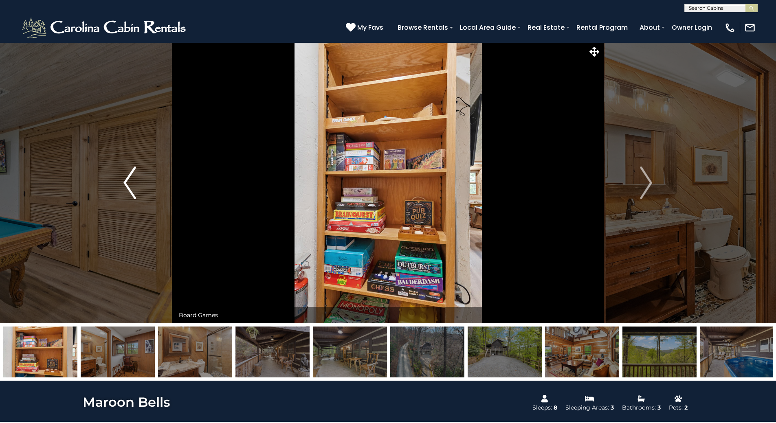
click at [126, 184] on img "Previous" at bounding box center [129, 183] width 12 height 33
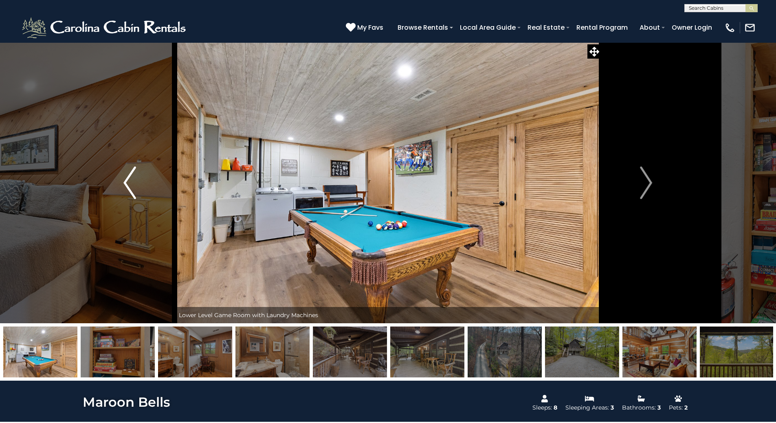
click at [126, 184] on img "Previous" at bounding box center [129, 183] width 12 height 33
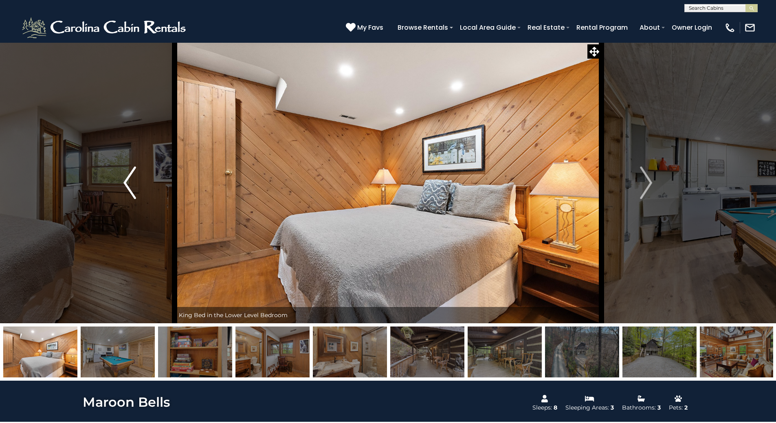
click at [126, 184] on img "Previous" at bounding box center [129, 183] width 12 height 33
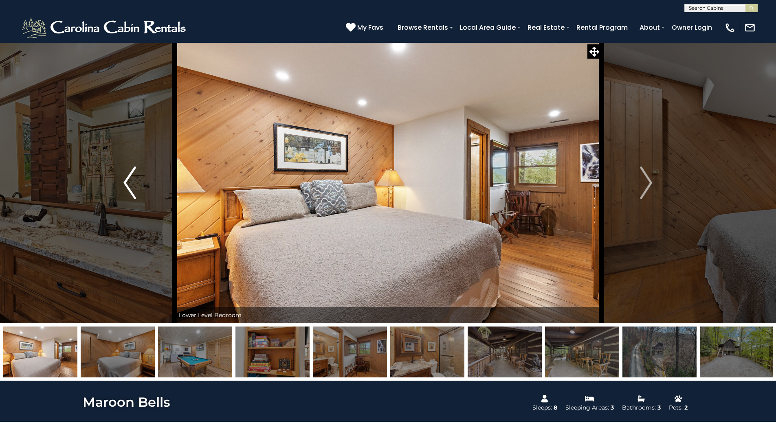
click at [126, 184] on img "Previous" at bounding box center [129, 183] width 12 height 33
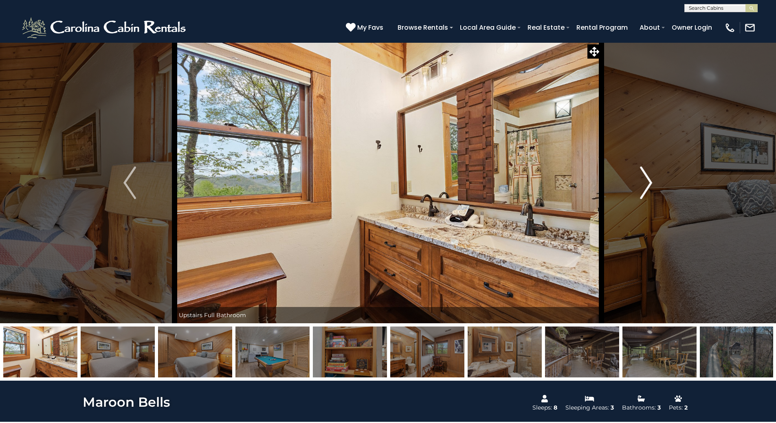
click at [646, 185] on img "Next" at bounding box center [646, 183] width 12 height 33
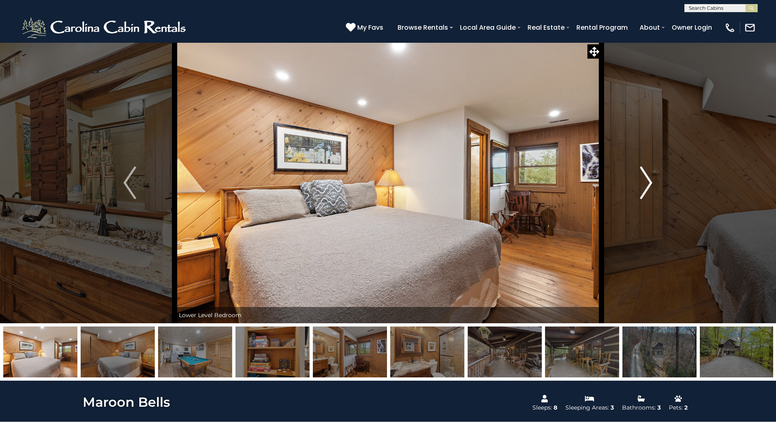
click at [646, 185] on img "Next" at bounding box center [646, 183] width 12 height 33
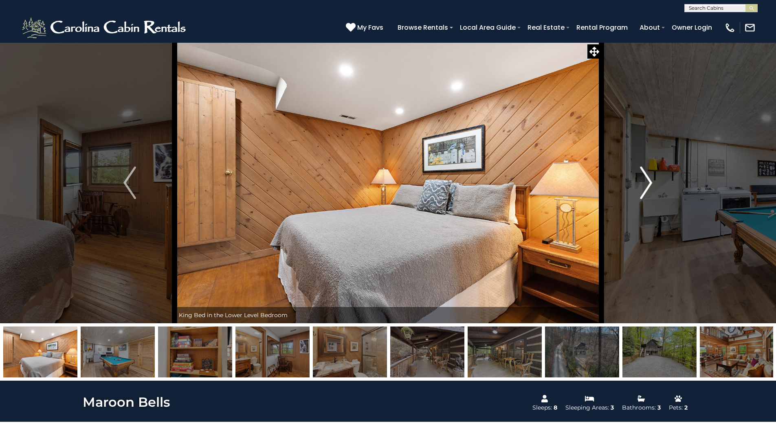
click at [646, 185] on img "Next" at bounding box center [646, 183] width 12 height 33
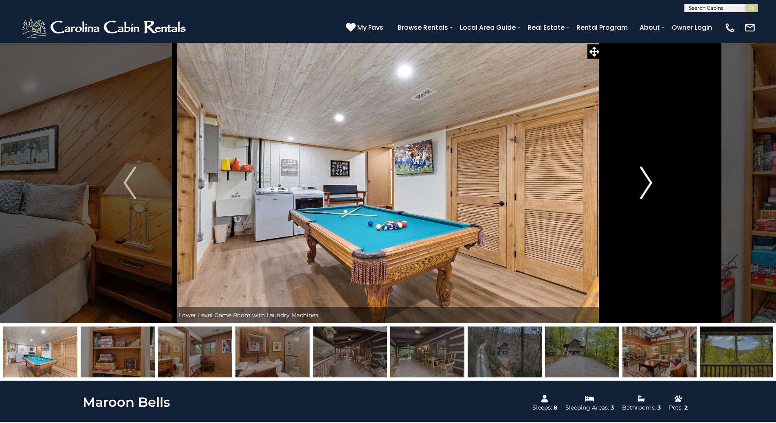
click at [646, 185] on img "Next" at bounding box center [646, 183] width 12 height 33
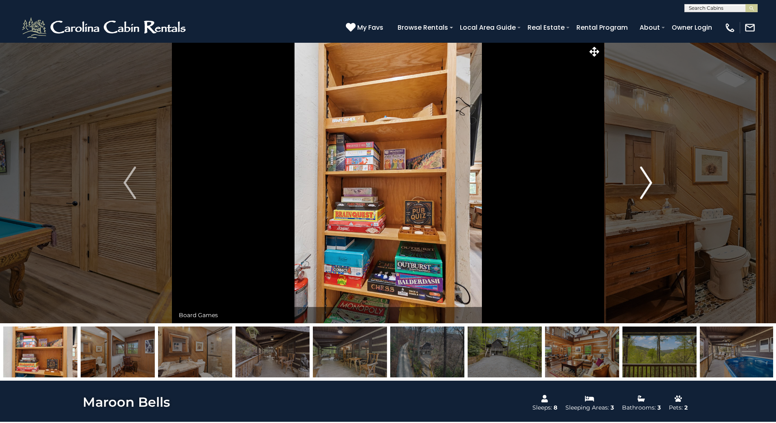
click at [646, 185] on img "Next" at bounding box center [646, 183] width 12 height 33
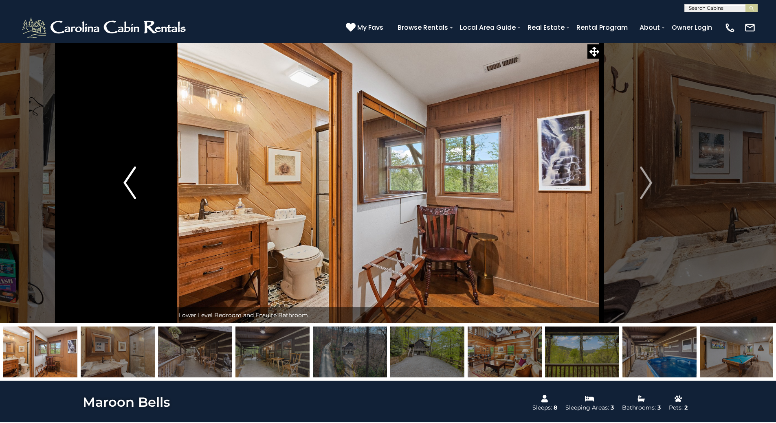
click at [128, 181] on img "Previous" at bounding box center [129, 183] width 12 height 33
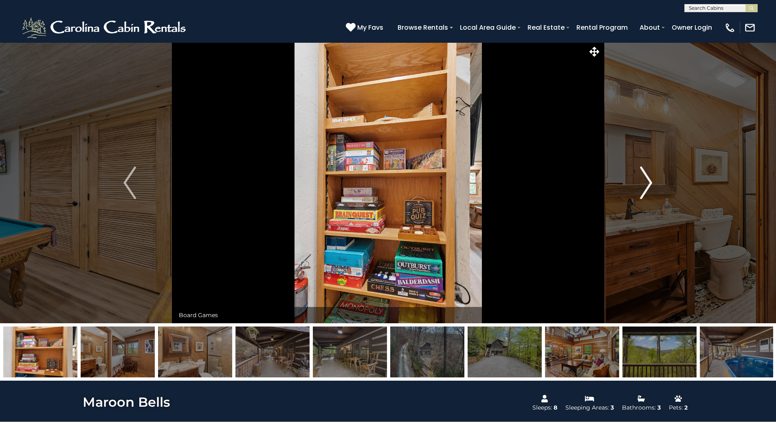
click at [649, 185] on img "Next" at bounding box center [646, 183] width 12 height 33
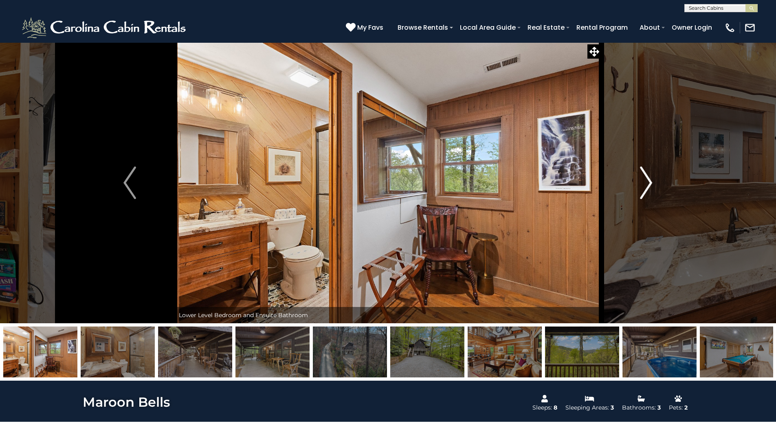
click at [649, 185] on img "Next" at bounding box center [646, 183] width 12 height 33
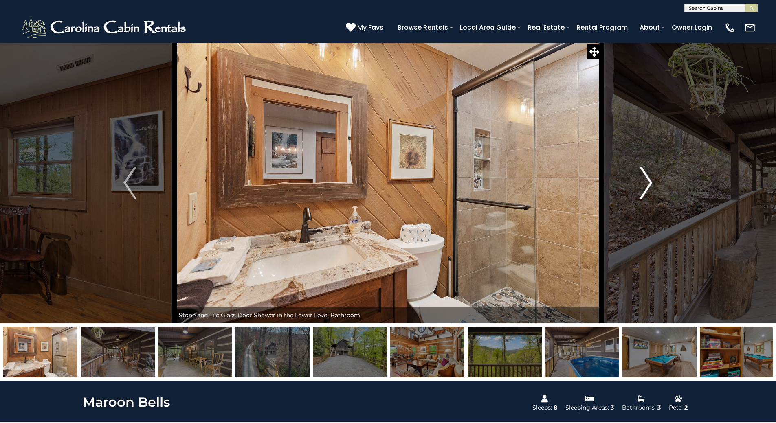
click at [649, 185] on img "Next" at bounding box center [646, 183] width 12 height 33
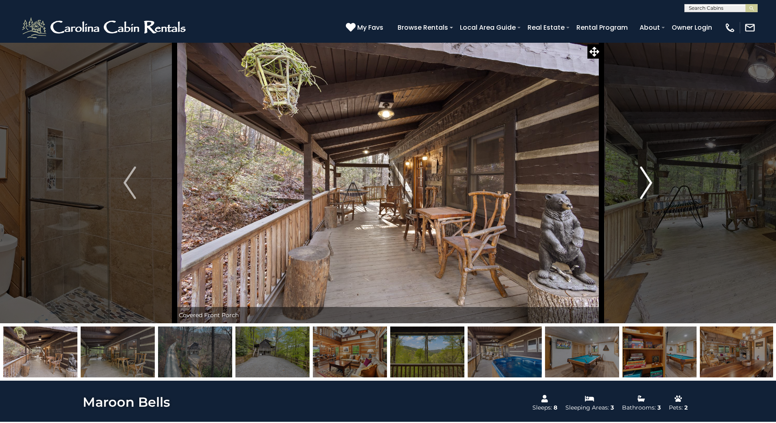
click at [649, 185] on img "Next" at bounding box center [646, 183] width 12 height 33
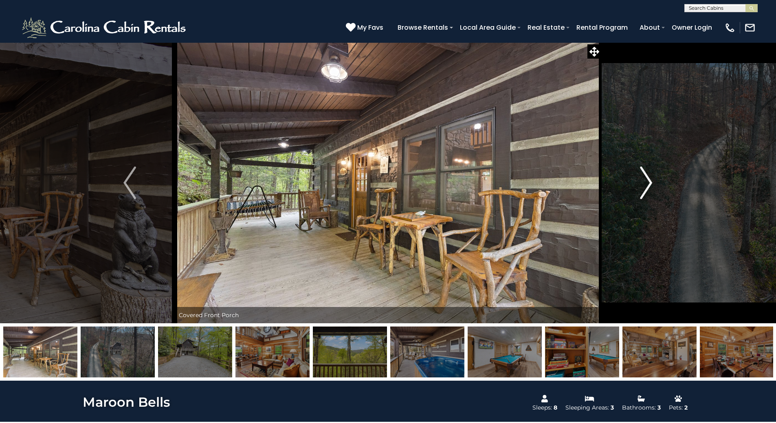
click at [649, 185] on img "Next" at bounding box center [646, 183] width 12 height 33
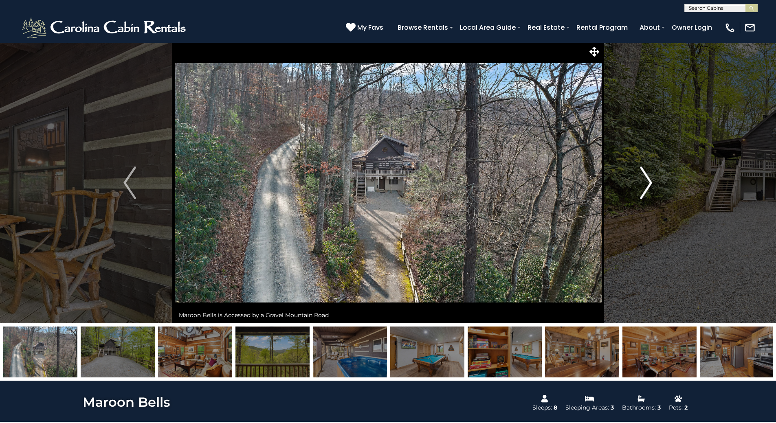
click at [649, 185] on img "Next" at bounding box center [646, 183] width 12 height 33
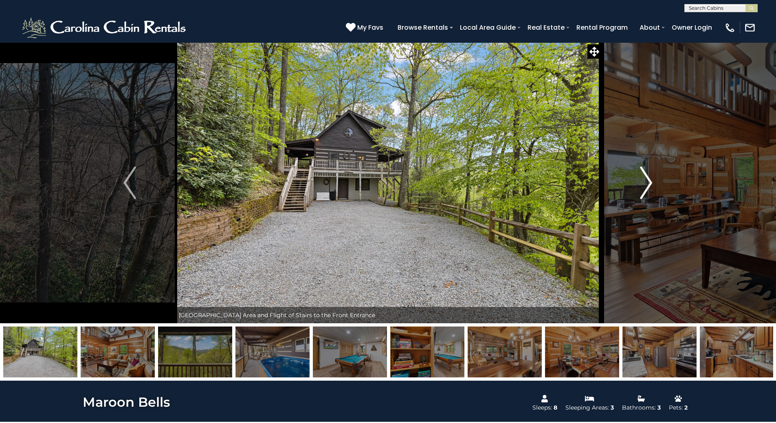
click at [649, 185] on img "Next" at bounding box center [646, 183] width 12 height 33
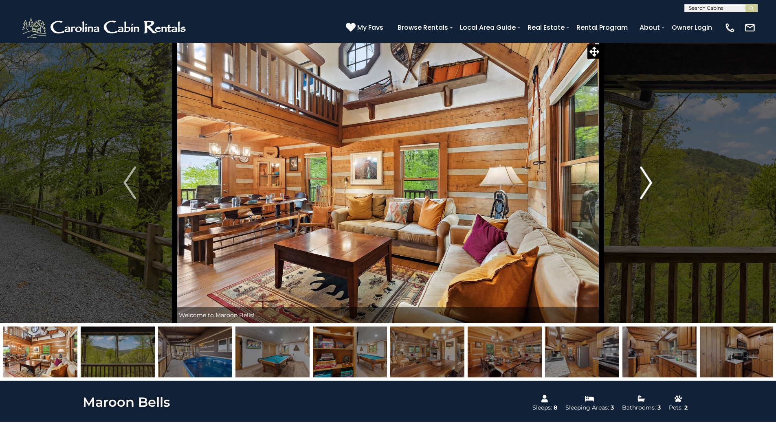
click at [649, 185] on img "Next" at bounding box center [646, 183] width 12 height 33
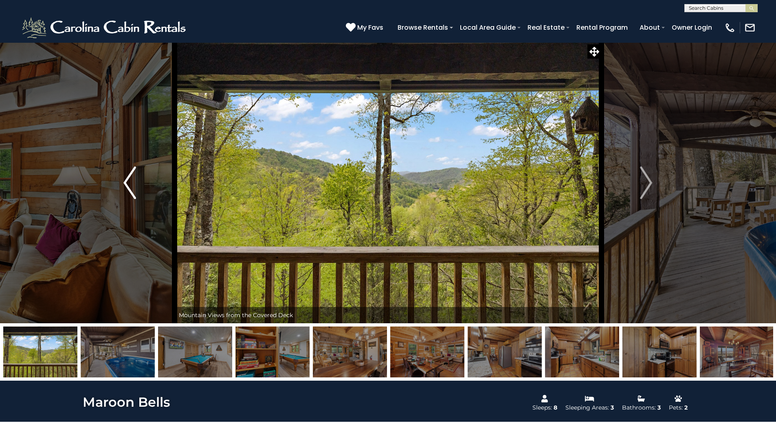
click at [126, 186] on img "Previous" at bounding box center [129, 183] width 12 height 33
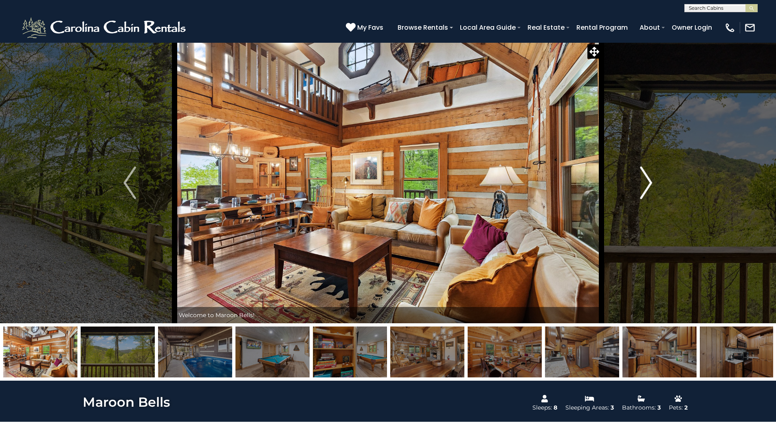
click at [652, 179] on img "Next" at bounding box center [646, 183] width 12 height 33
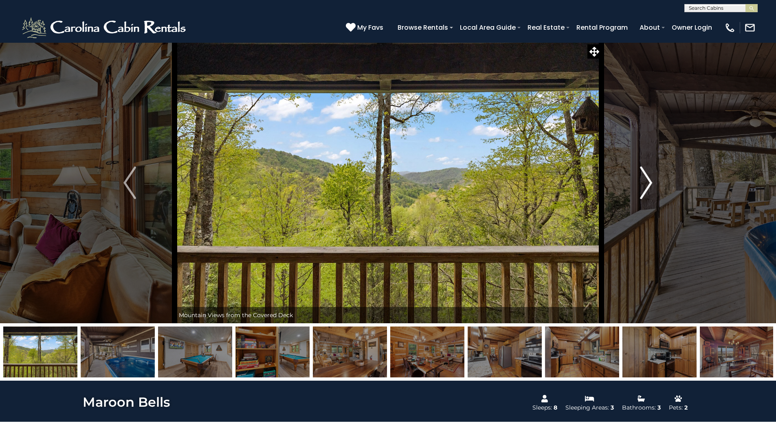
click at [652, 179] on img "Next" at bounding box center [646, 183] width 12 height 33
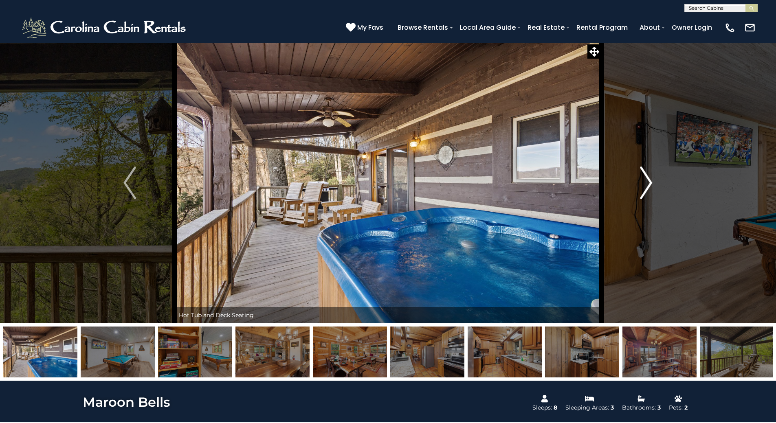
click at [649, 179] on img "Next" at bounding box center [646, 183] width 12 height 33
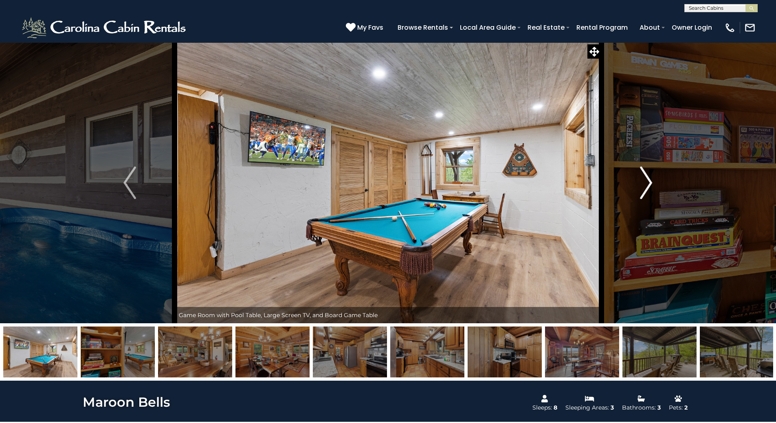
click at [648, 179] on img "Next" at bounding box center [646, 183] width 12 height 33
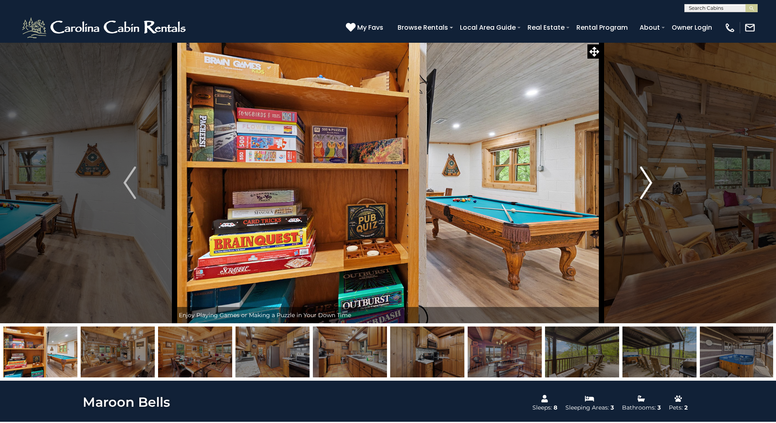
click at [648, 179] on img "Next" at bounding box center [646, 183] width 12 height 33
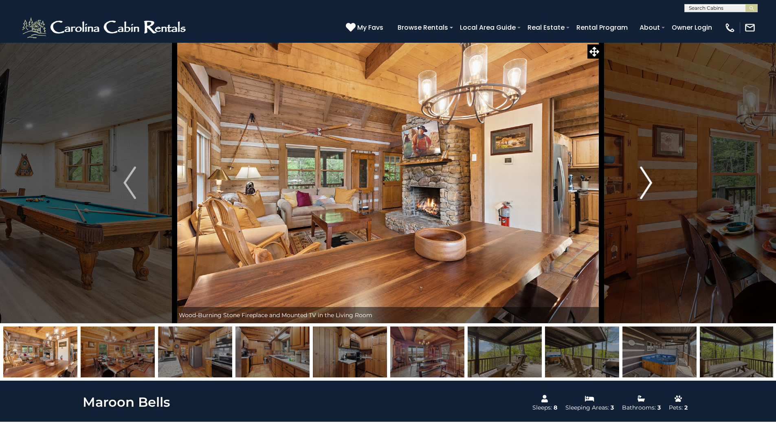
click at [648, 179] on img "Next" at bounding box center [646, 183] width 12 height 33
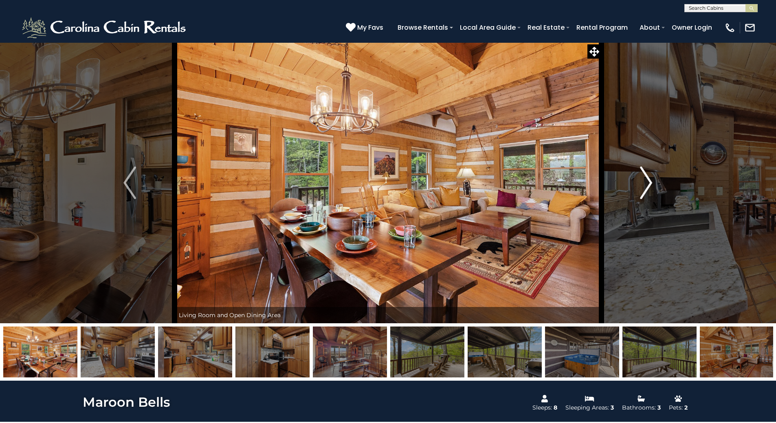
click at [648, 179] on img "Next" at bounding box center [646, 183] width 12 height 33
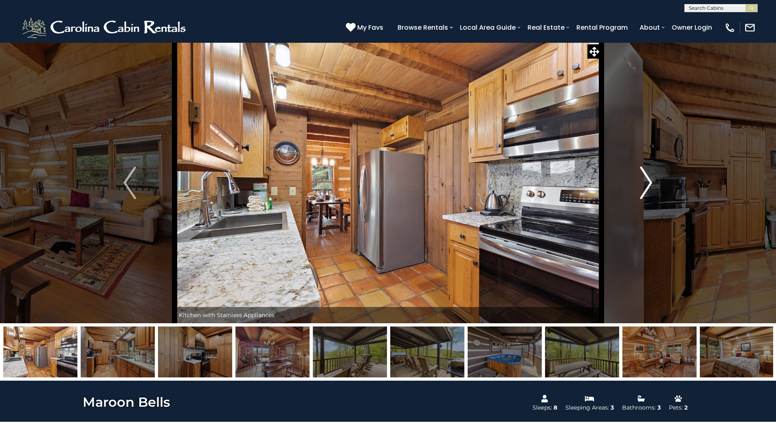
click at [648, 179] on img "Next" at bounding box center [646, 183] width 12 height 33
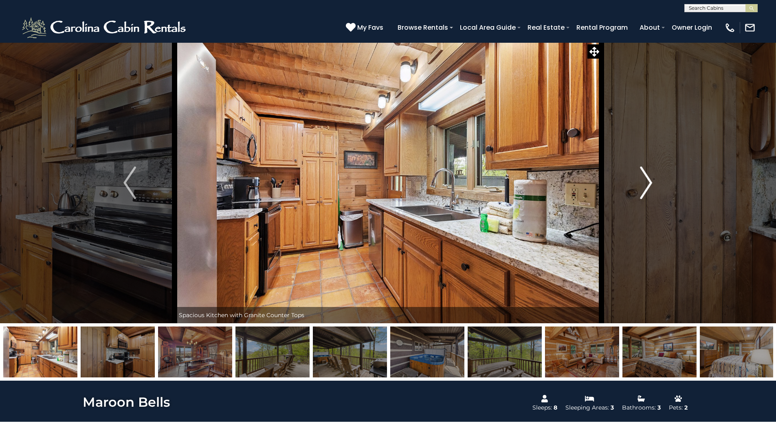
click at [648, 179] on img "Next" at bounding box center [646, 183] width 12 height 33
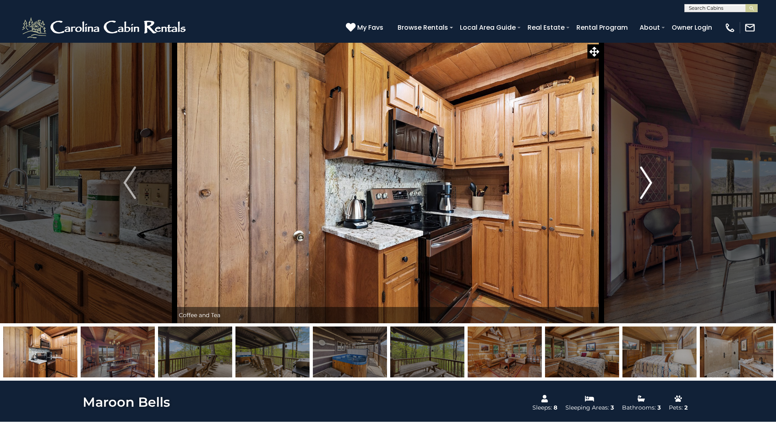
click at [648, 179] on img "Next" at bounding box center [646, 183] width 12 height 33
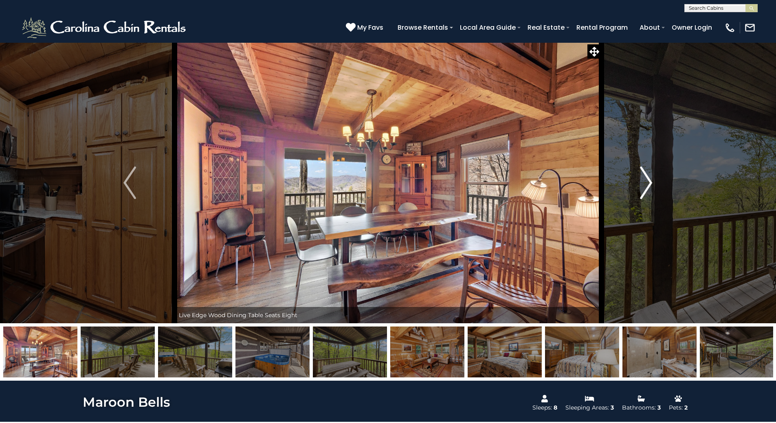
click at [648, 179] on img "Next" at bounding box center [646, 183] width 12 height 33
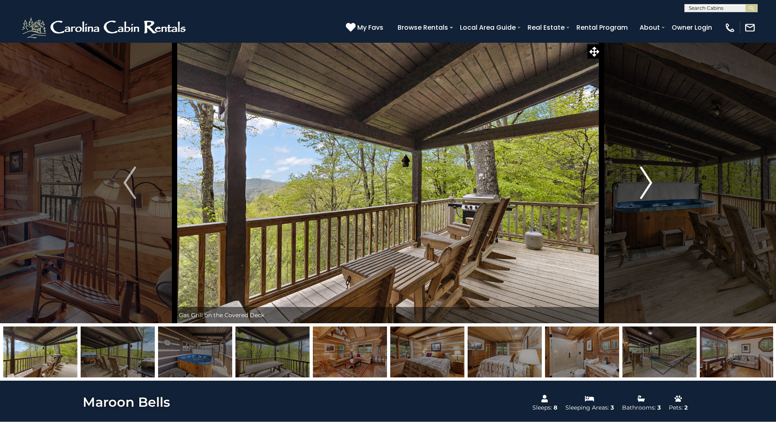
click at [648, 179] on img "Next" at bounding box center [646, 183] width 12 height 33
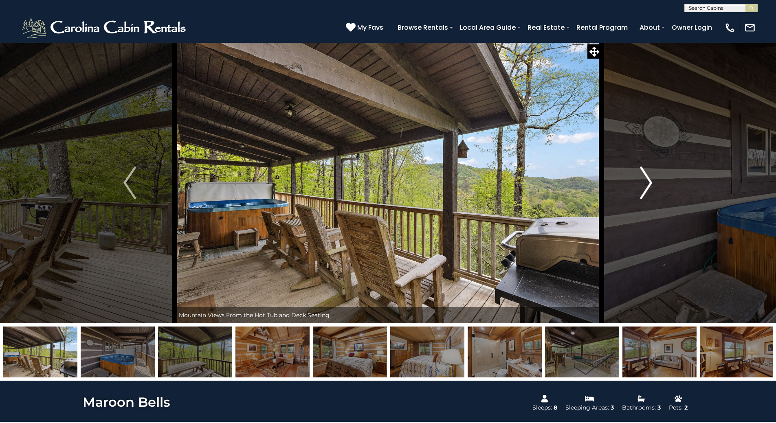
click at [648, 179] on img "Next" at bounding box center [646, 183] width 12 height 33
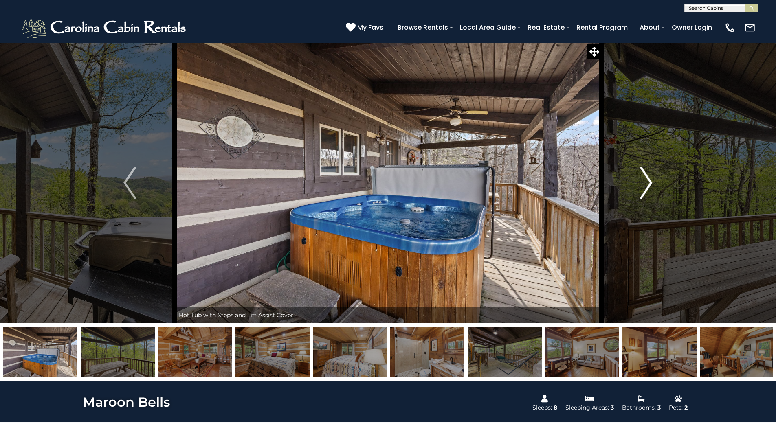
click at [648, 179] on img "Next" at bounding box center [646, 183] width 12 height 33
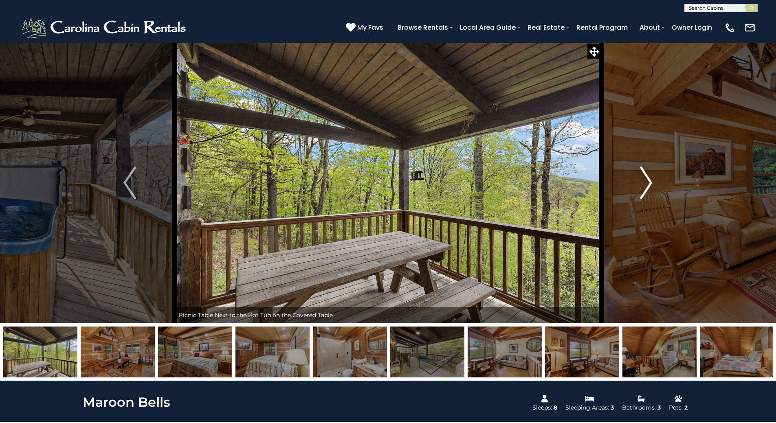
click at [647, 179] on img "Next" at bounding box center [646, 183] width 12 height 33
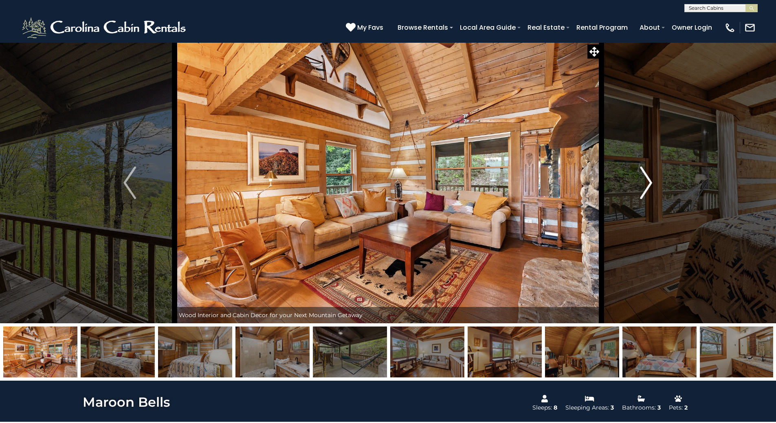
click at [647, 179] on img "Next" at bounding box center [646, 183] width 12 height 33
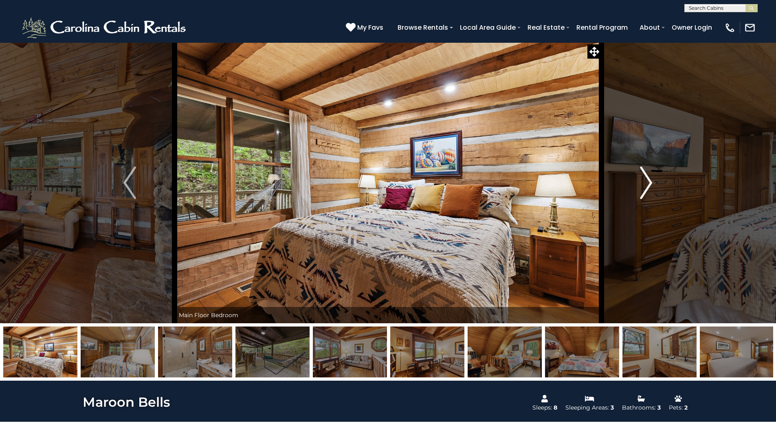
click at [647, 179] on img "Next" at bounding box center [646, 183] width 12 height 33
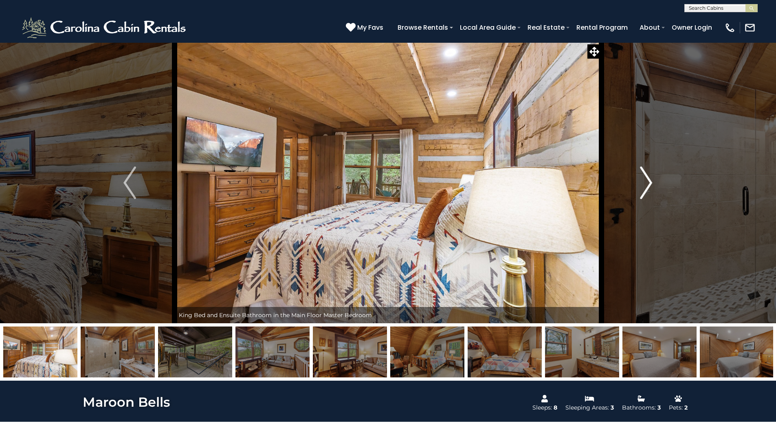
click at [647, 179] on img "Next" at bounding box center [646, 183] width 12 height 33
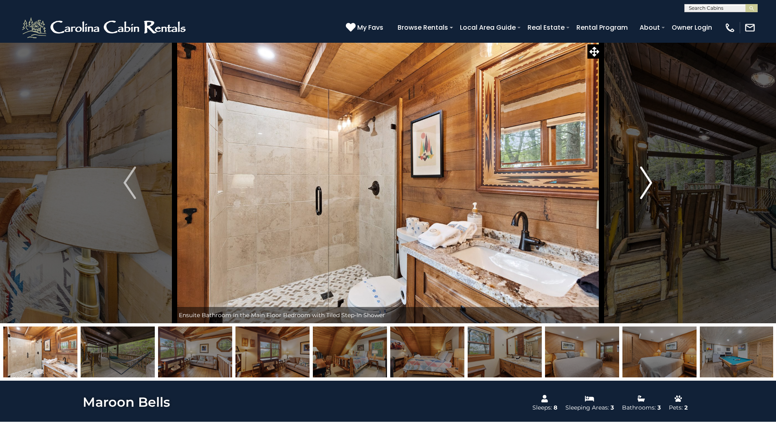
click at [647, 179] on img "Next" at bounding box center [646, 183] width 12 height 33
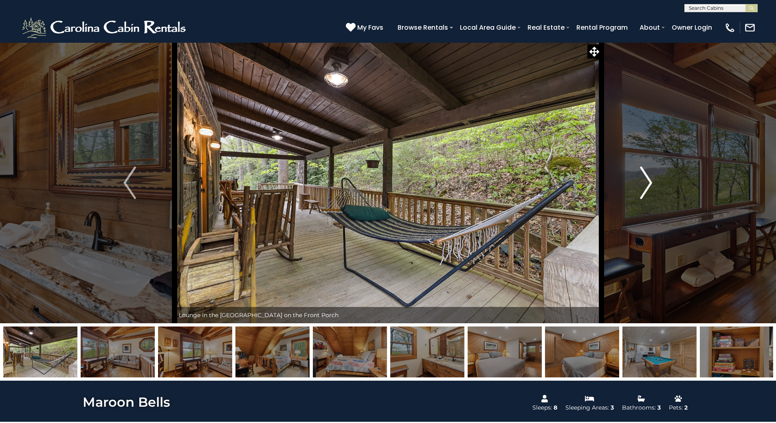
click at [647, 179] on img "Next" at bounding box center [646, 183] width 12 height 33
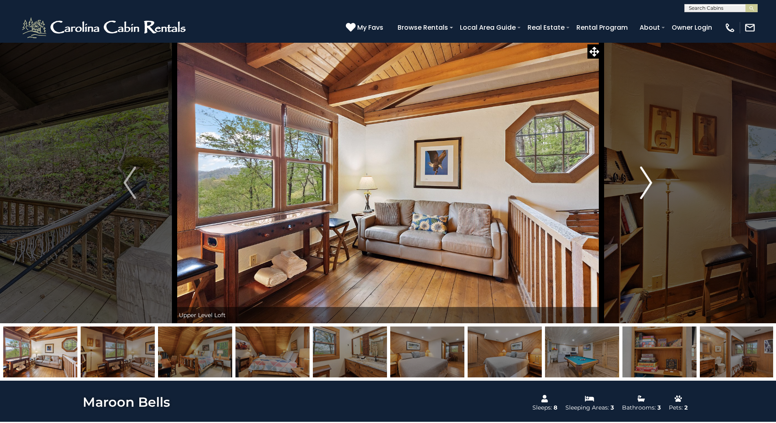
click at [647, 179] on img "Next" at bounding box center [646, 183] width 12 height 33
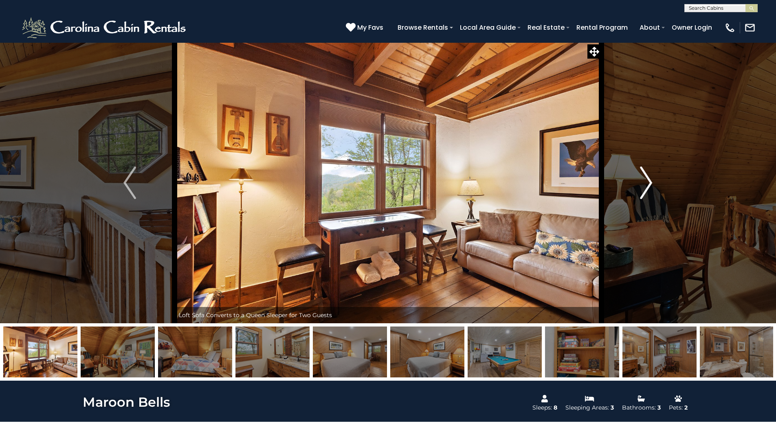
click at [647, 179] on img "Next" at bounding box center [646, 183] width 12 height 33
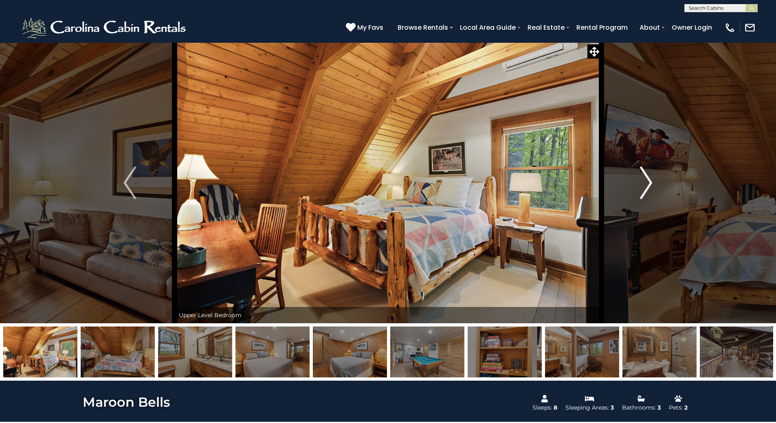
click at [647, 179] on img "Next" at bounding box center [646, 183] width 12 height 33
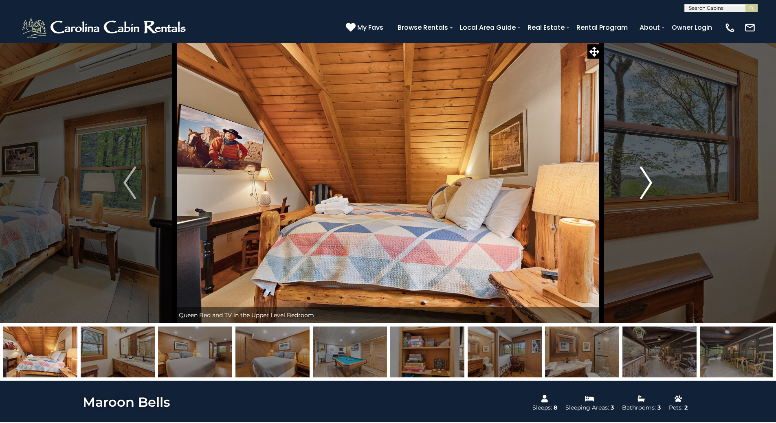
click at [647, 179] on img "Next" at bounding box center [646, 183] width 12 height 33
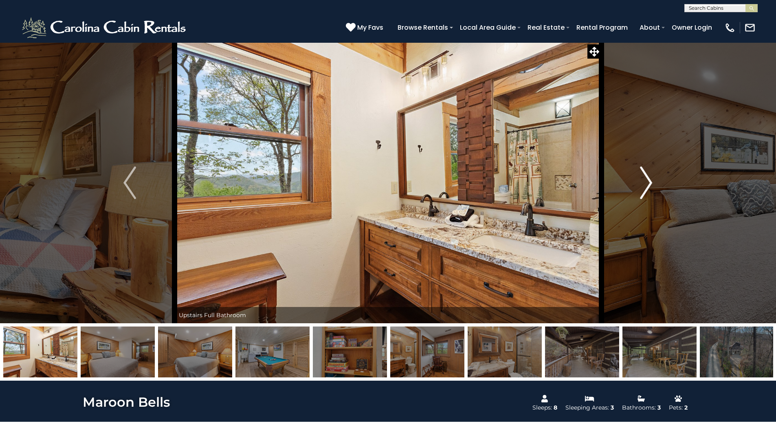
click at [647, 179] on img "Next" at bounding box center [646, 183] width 12 height 33
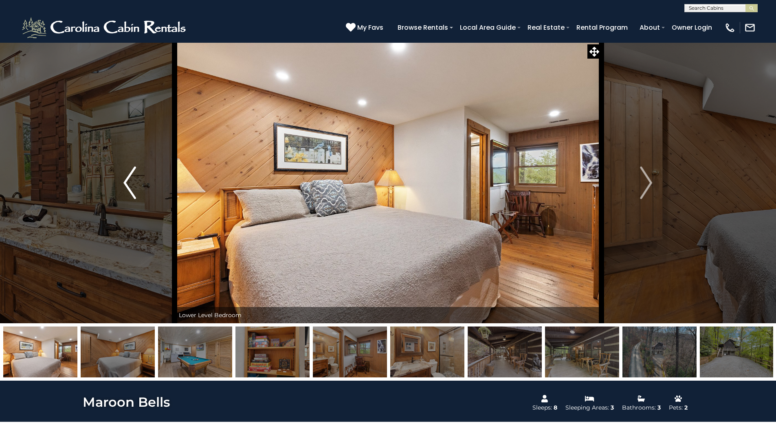
click at [125, 188] on img "Previous" at bounding box center [129, 183] width 12 height 33
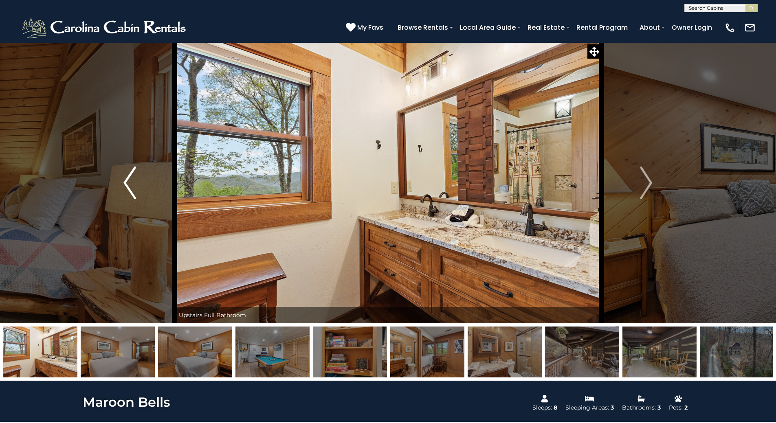
click at [126, 188] on img "Previous" at bounding box center [129, 183] width 12 height 33
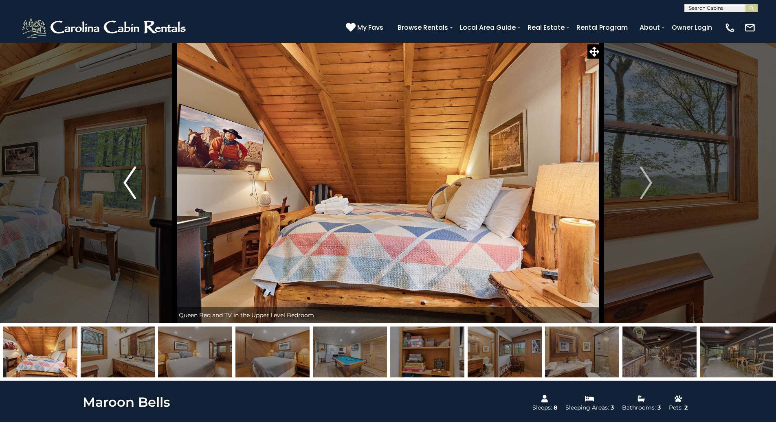
click at [126, 188] on img "Previous" at bounding box center [129, 183] width 12 height 33
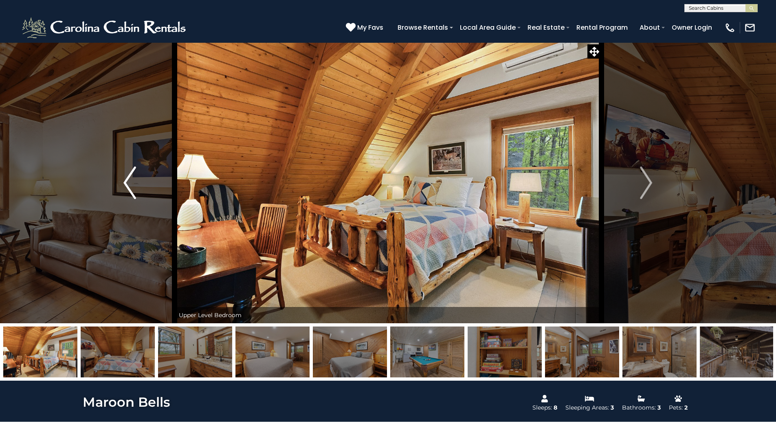
click at [126, 188] on img "Previous" at bounding box center [129, 183] width 12 height 33
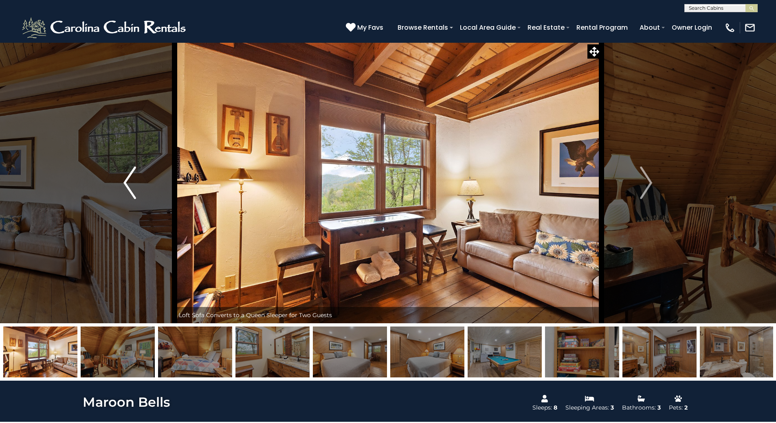
click at [126, 188] on img "Previous" at bounding box center [129, 183] width 12 height 33
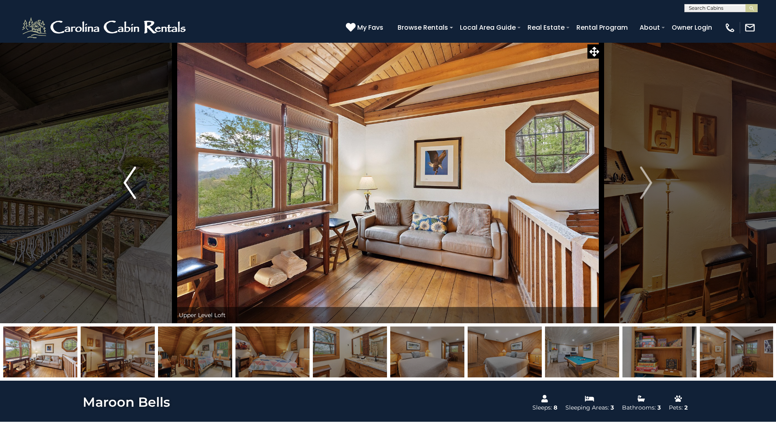
click at [126, 188] on img "Previous" at bounding box center [129, 183] width 12 height 33
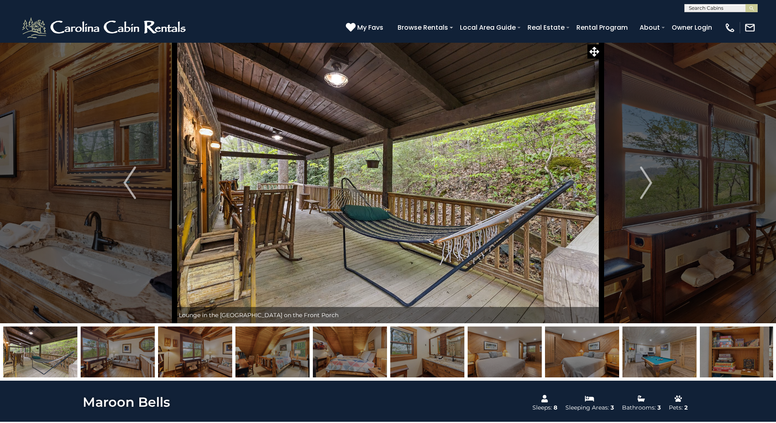
scroll to position [370, 0]
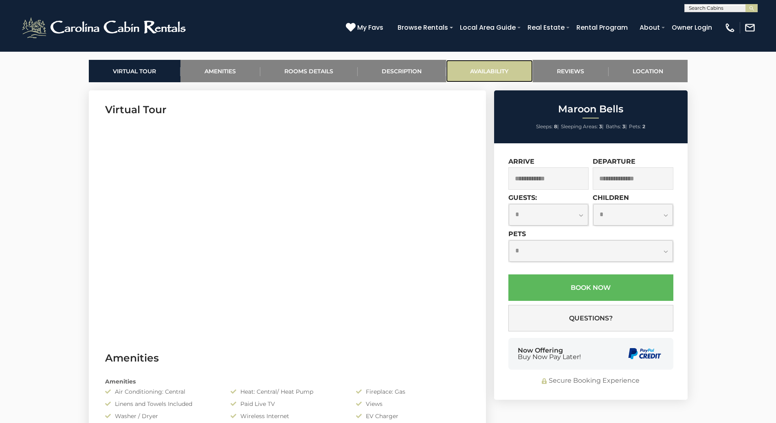
click at [493, 74] on link "Availability" at bounding box center [489, 71] width 87 height 22
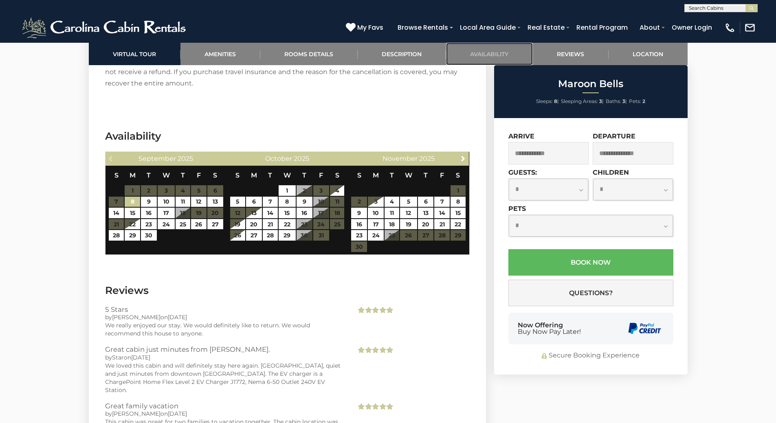
scroll to position [1635, 0]
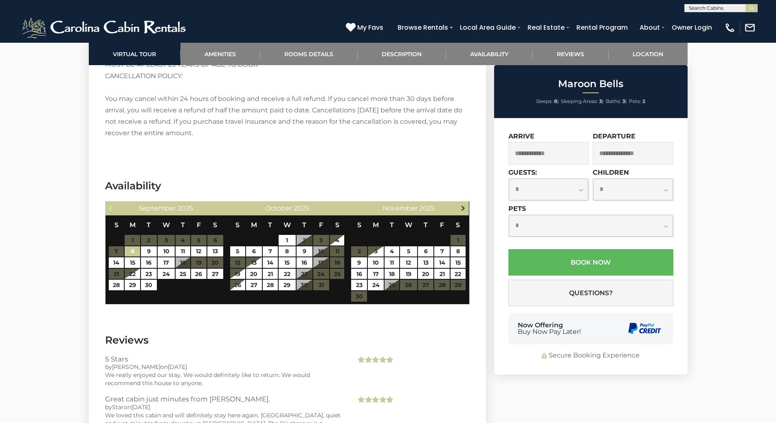
click at [465, 205] on span "Next" at bounding box center [463, 208] width 7 height 7
